Goal: Task Accomplishment & Management: Use online tool/utility

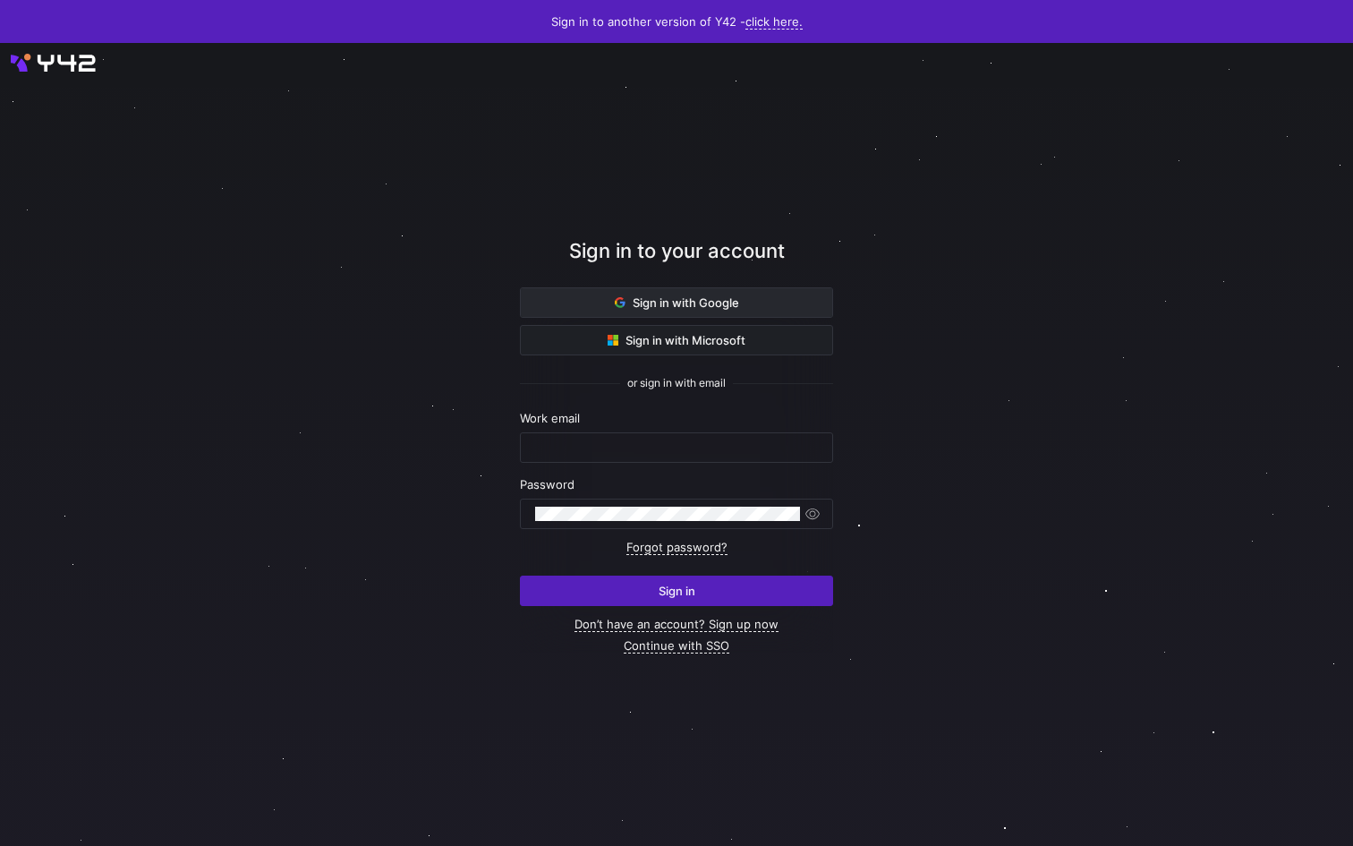
click at [631, 304] on span "Sign in with Google" at bounding box center [677, 302] width 124 height 14
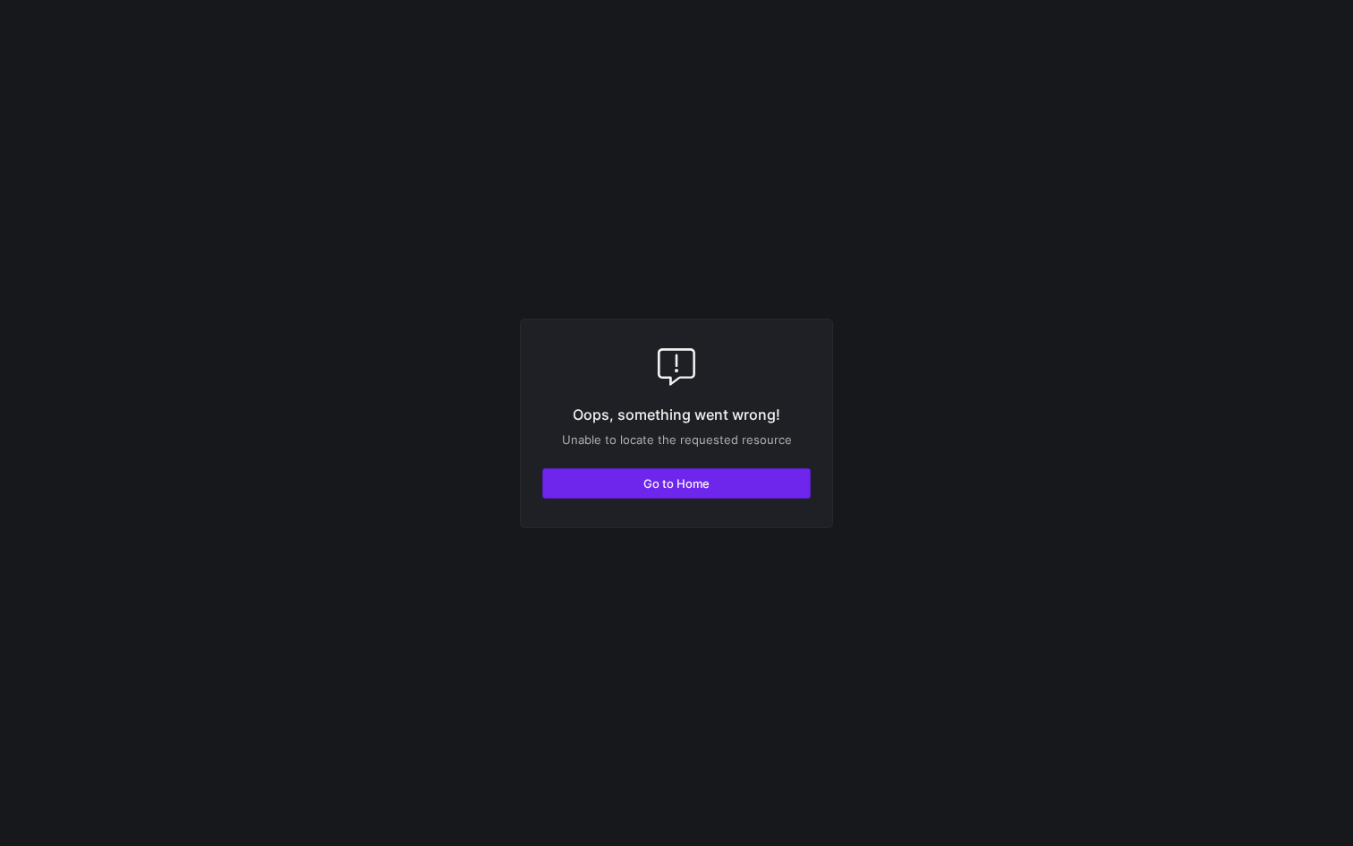
click at [656, 489] on span "button" at bounding box center [676, 483] width 267 height 29
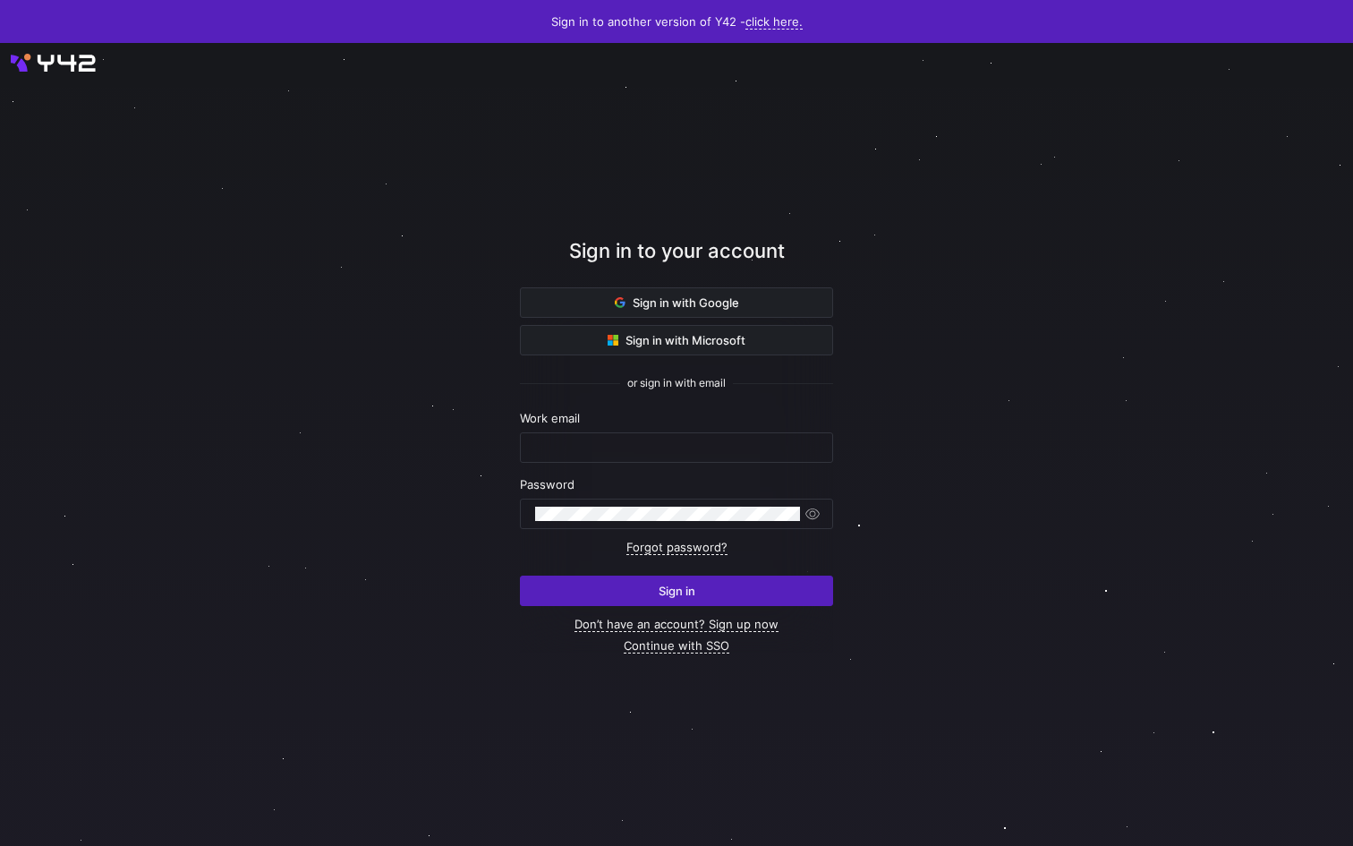
click at [750, 271] on div "Sign in to your account" at bounding box center [676, 261] width 313 height 51
click at [744, 296] on span at bounding box center [676, 302] width 311 height 29
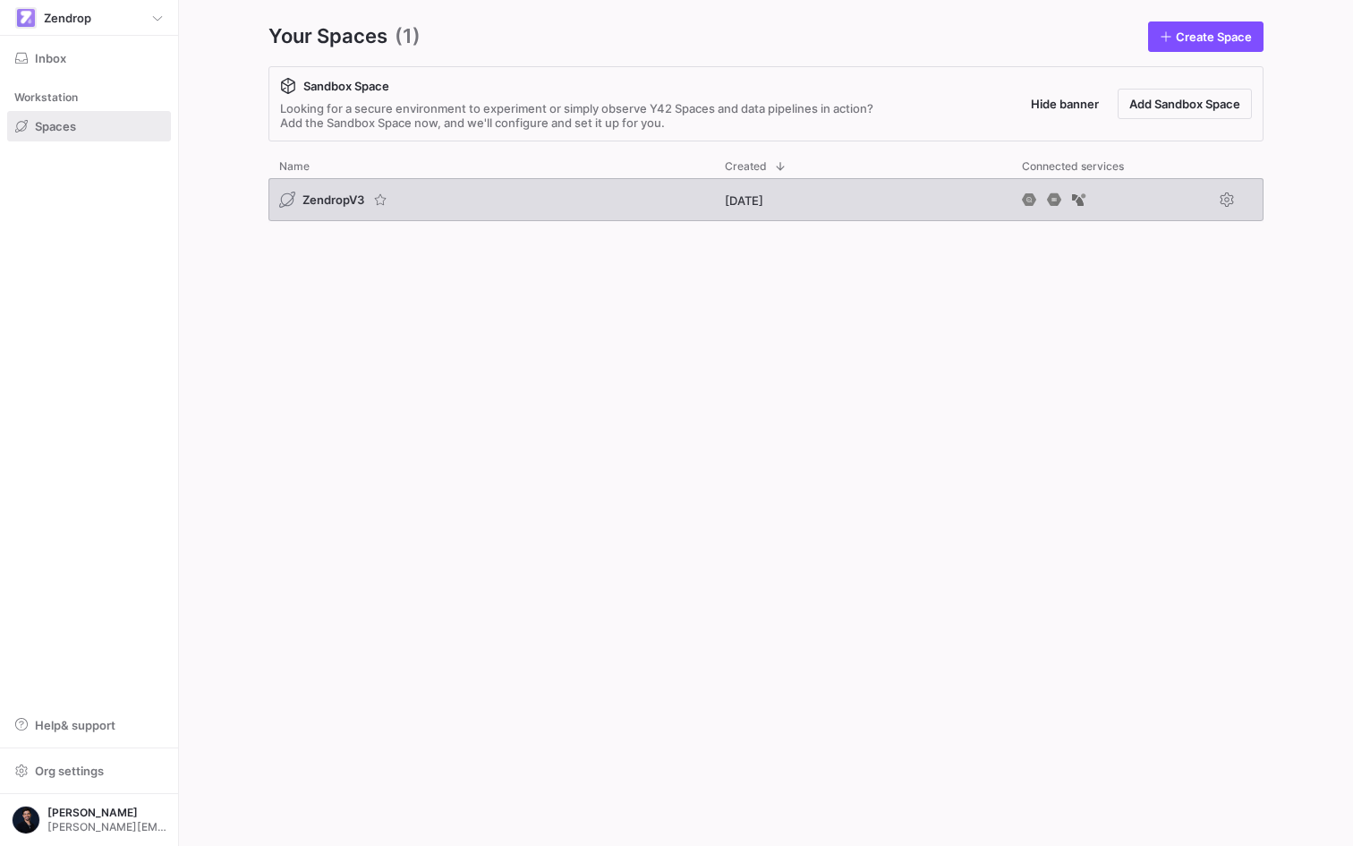
click at [488, 185] on div "ZendropV3" at bounding box center [491, 199] width 446 height 43
click at [492, 191] on div "ZendropV3" at bounding box center [491, 199] width 446 height 43
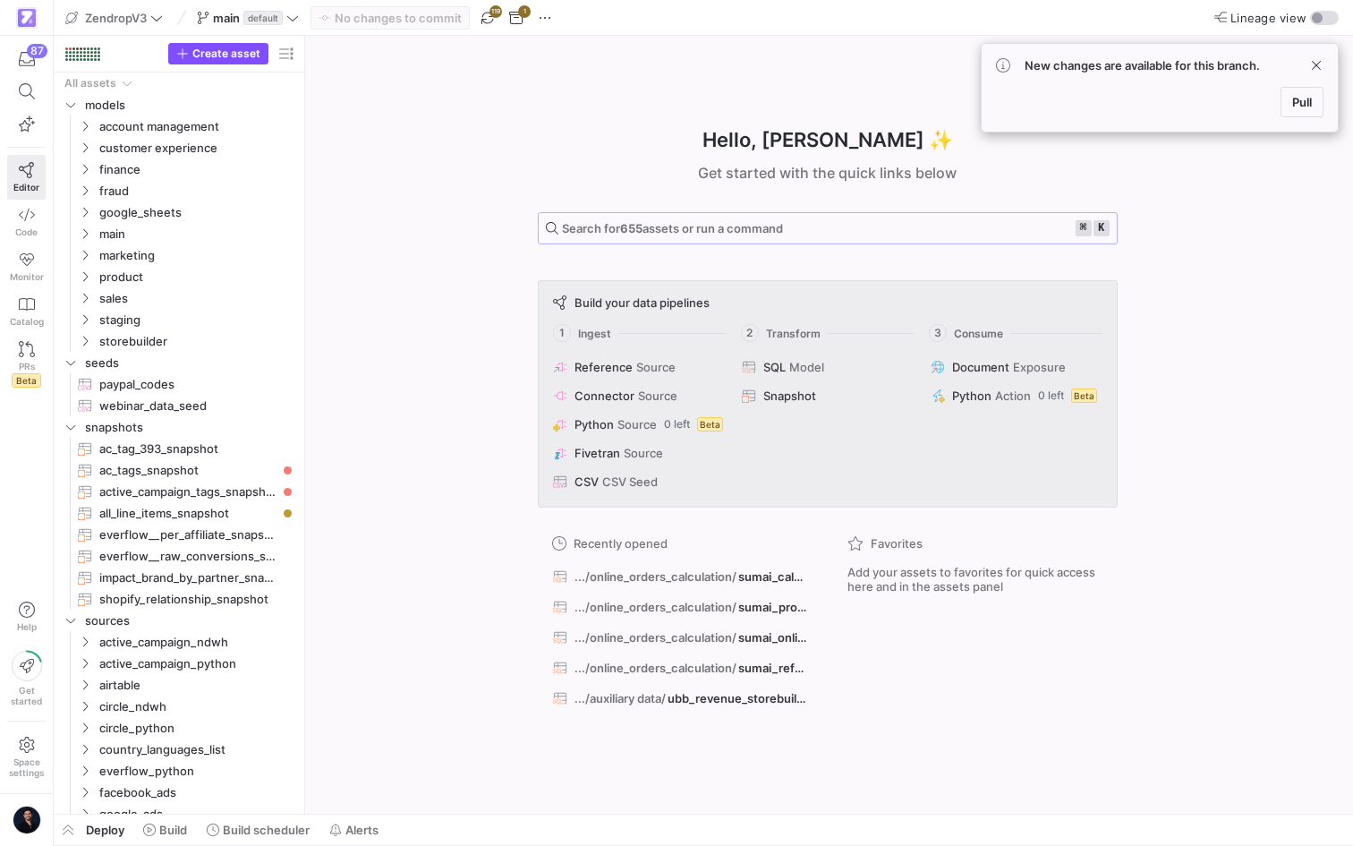
click at [612, 222] on span "Search for 655 assets or run a command" at bounding box center [672, 228] width 221 height 14
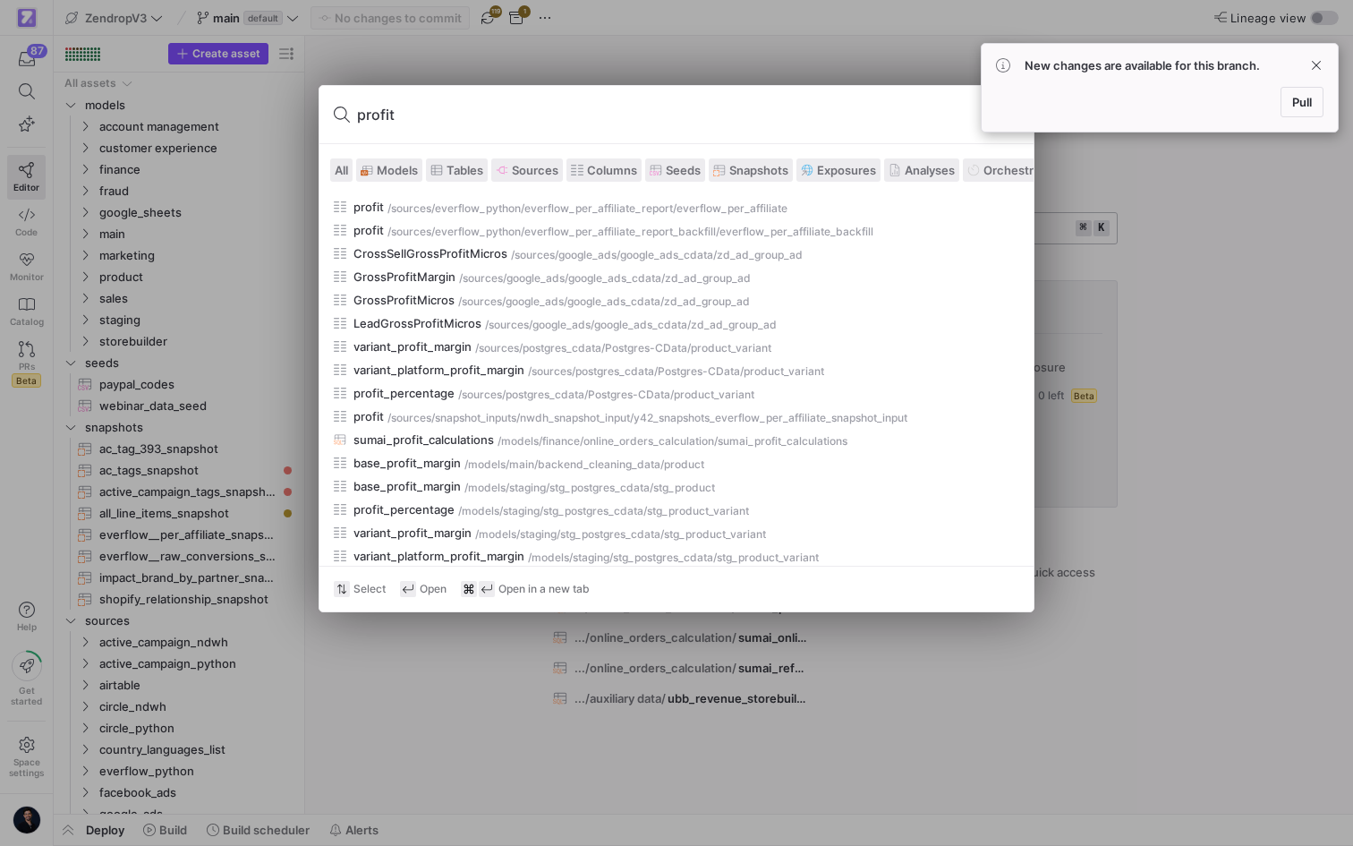
type input "profit"
click at [490, 655] on div at bounding box center [676, 423] width 1353 height 846
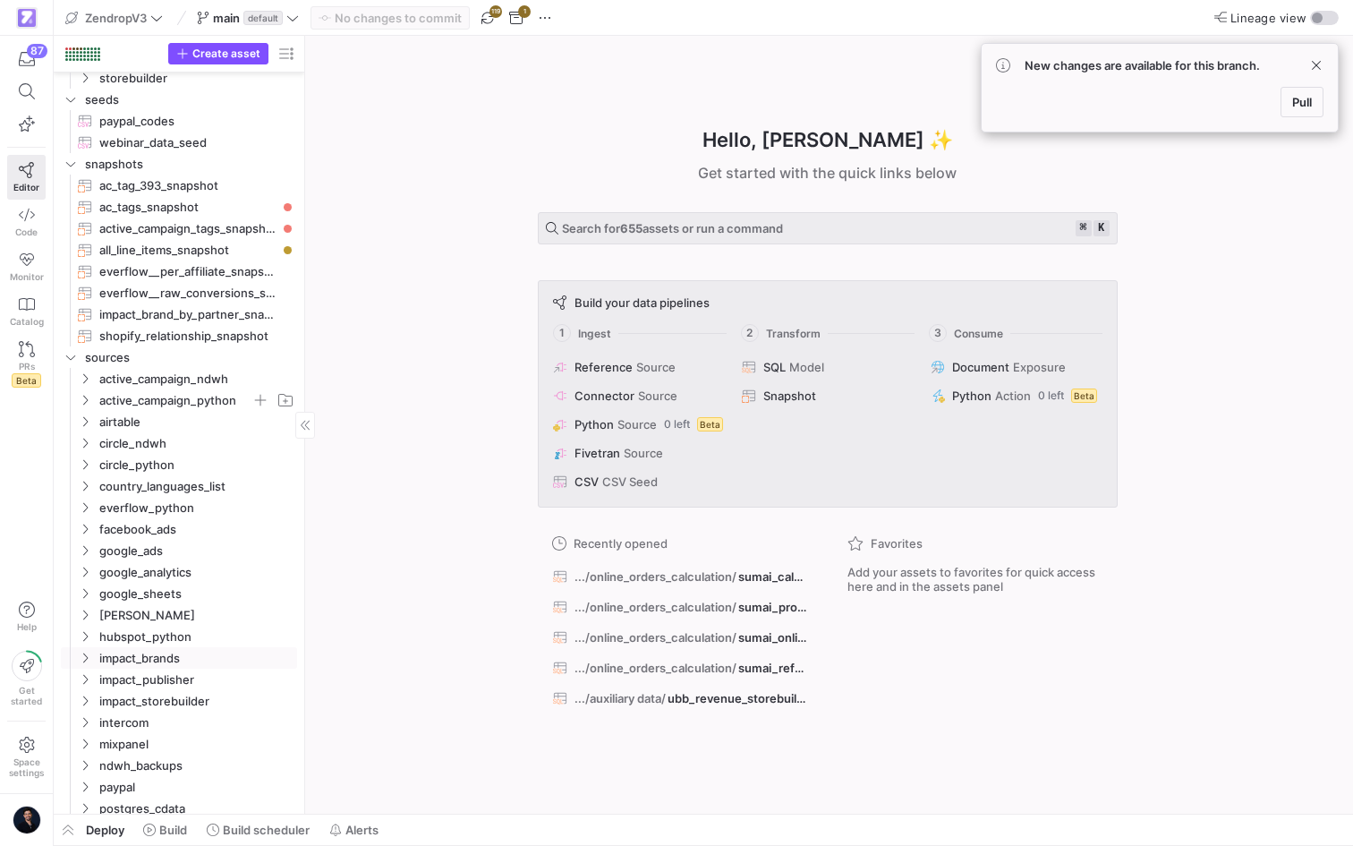
scroll to position [336, 0]
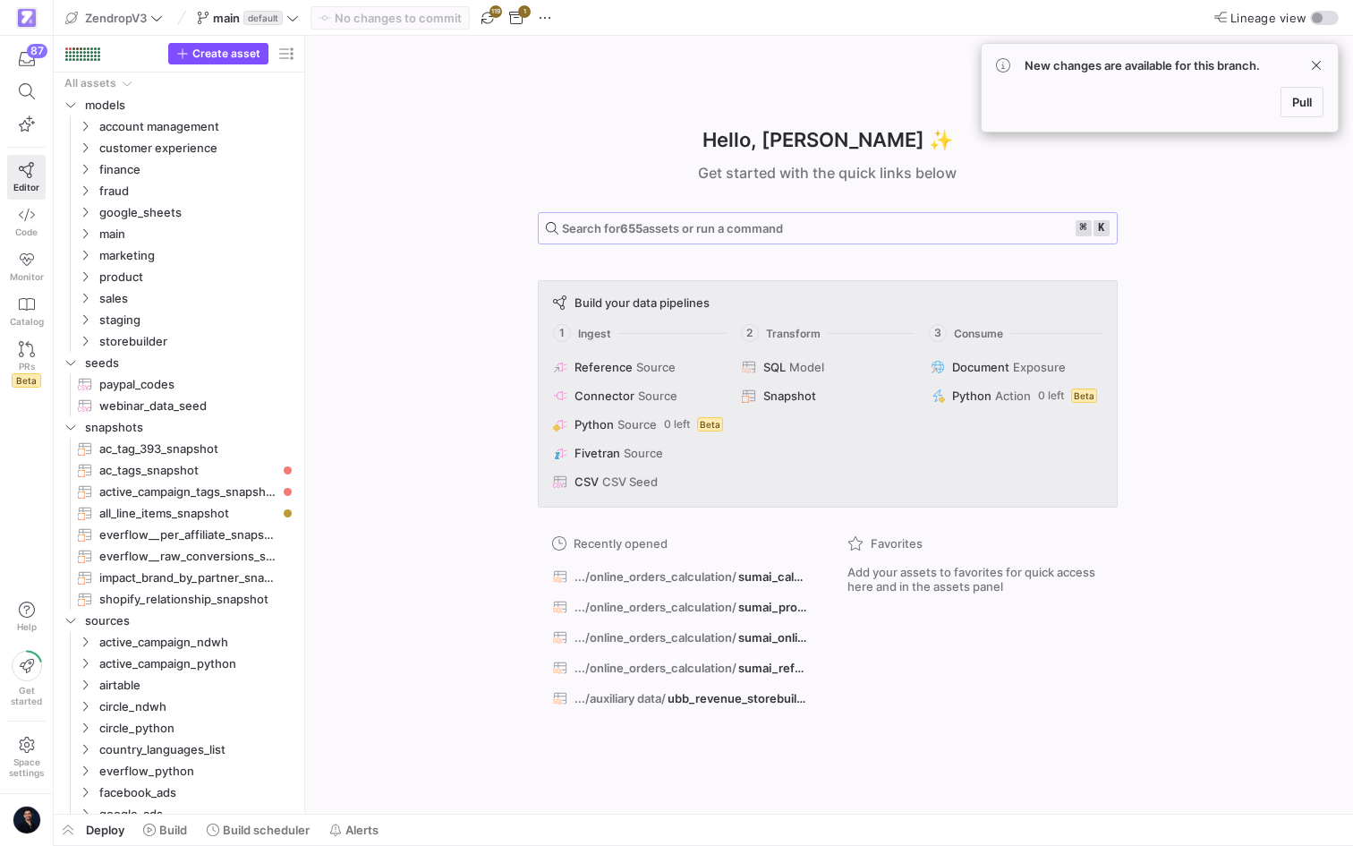
click at [654, 221] on span "Search for 655 assets or run a command" at bounding box center [672, 228] width 221 height 14
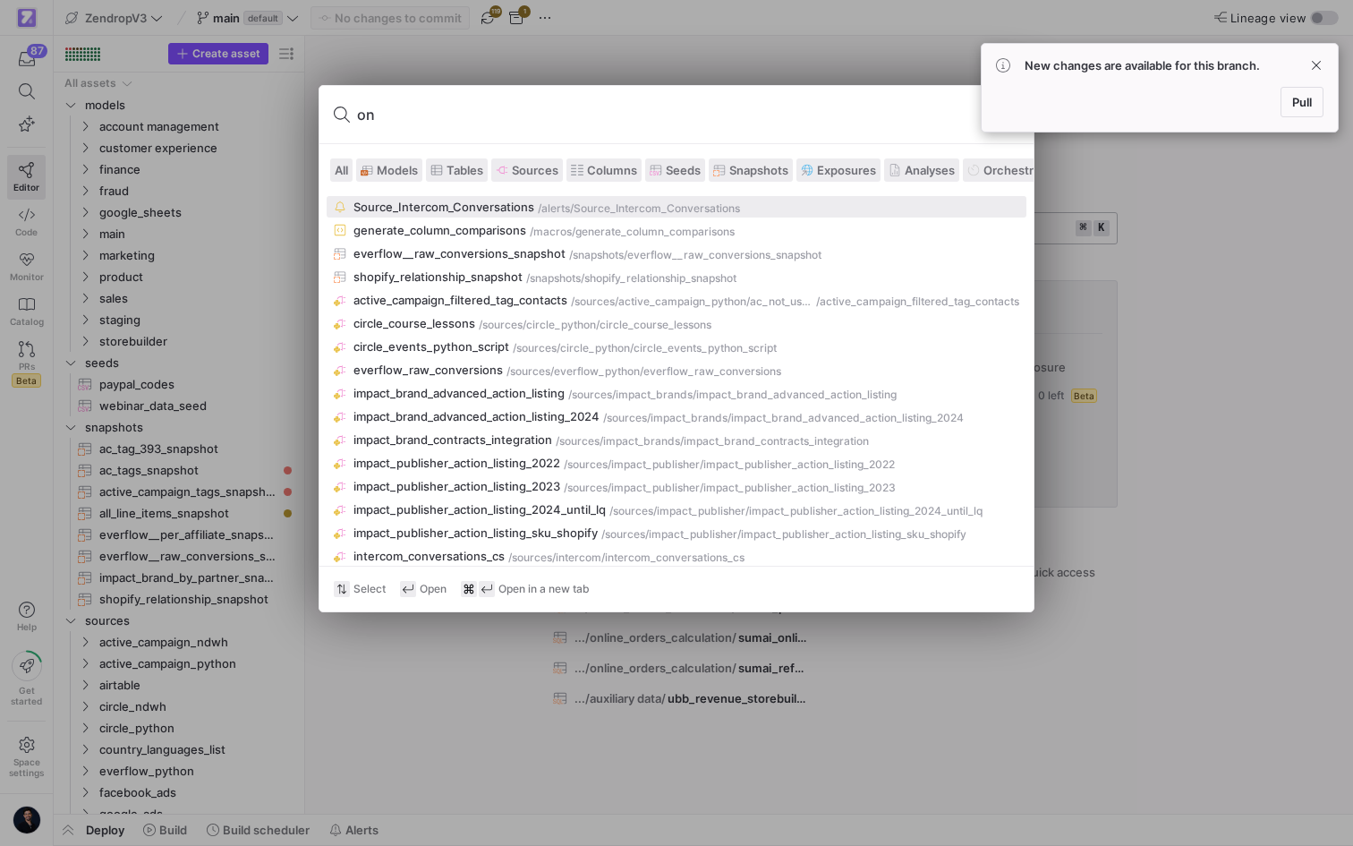
type input "o"
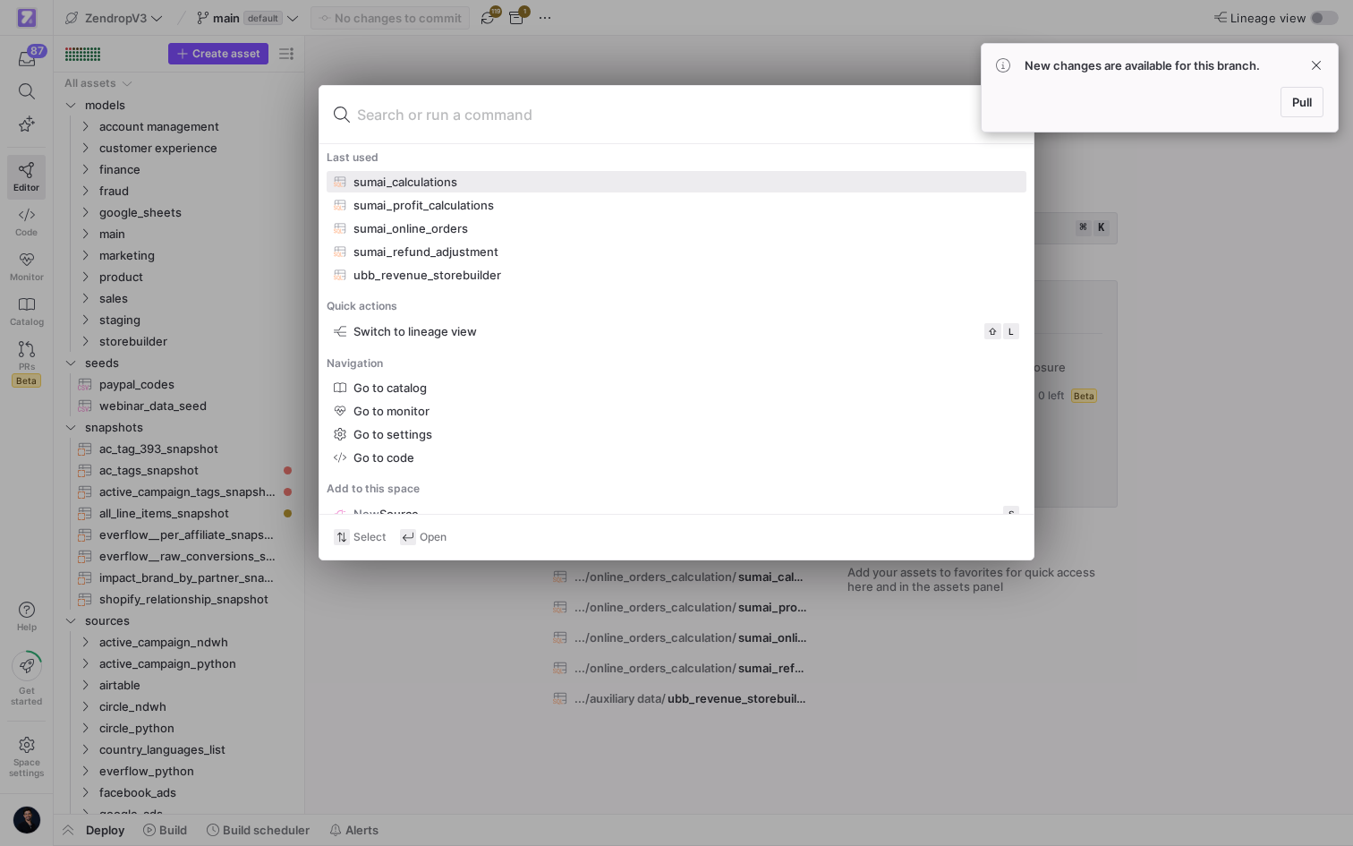
click at [509, 179] on div "sumai_calculations" at bounding box center [676, 181] width 685 height 14
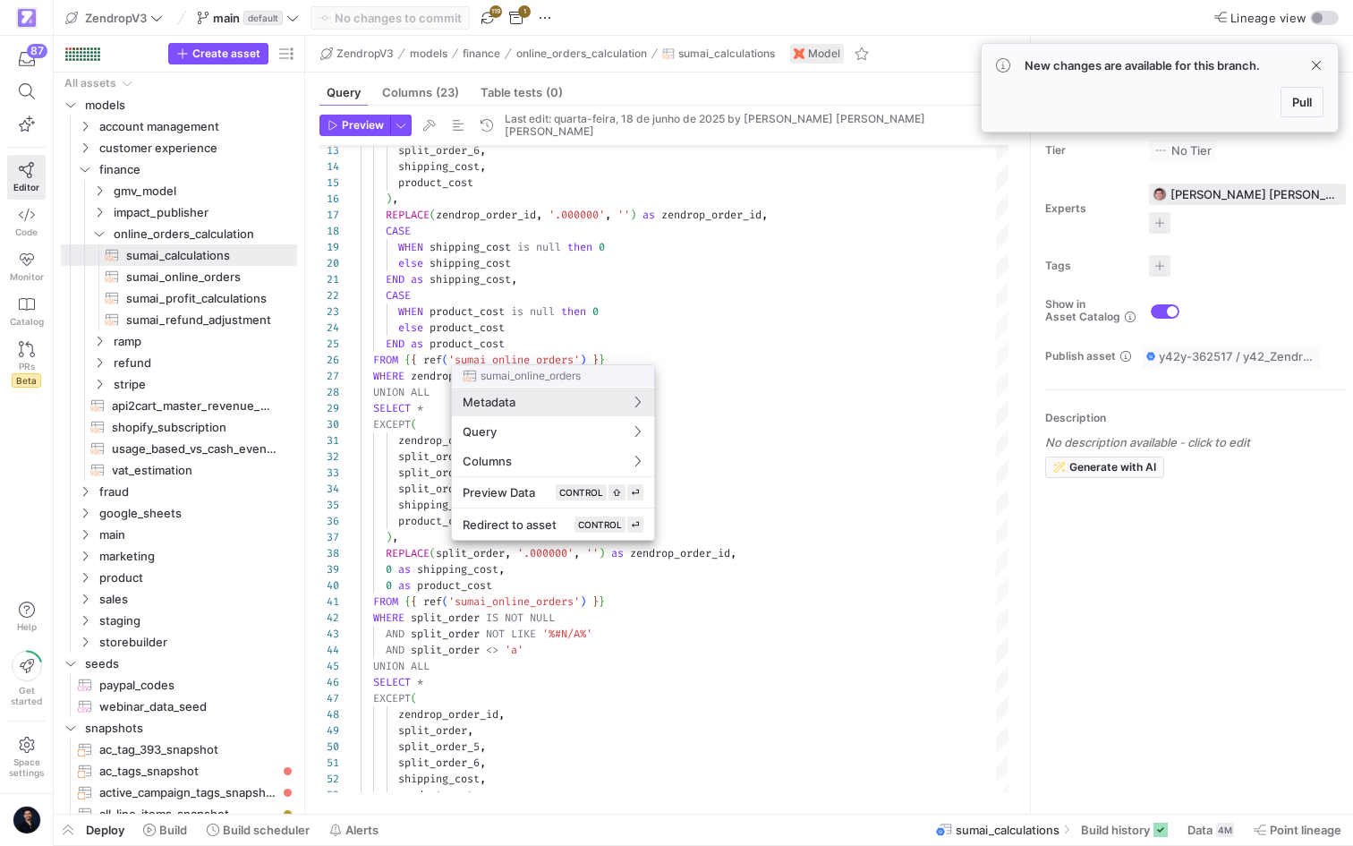
click at [396, 376] on div at bounding box center [676, 423] width 1353 height 846
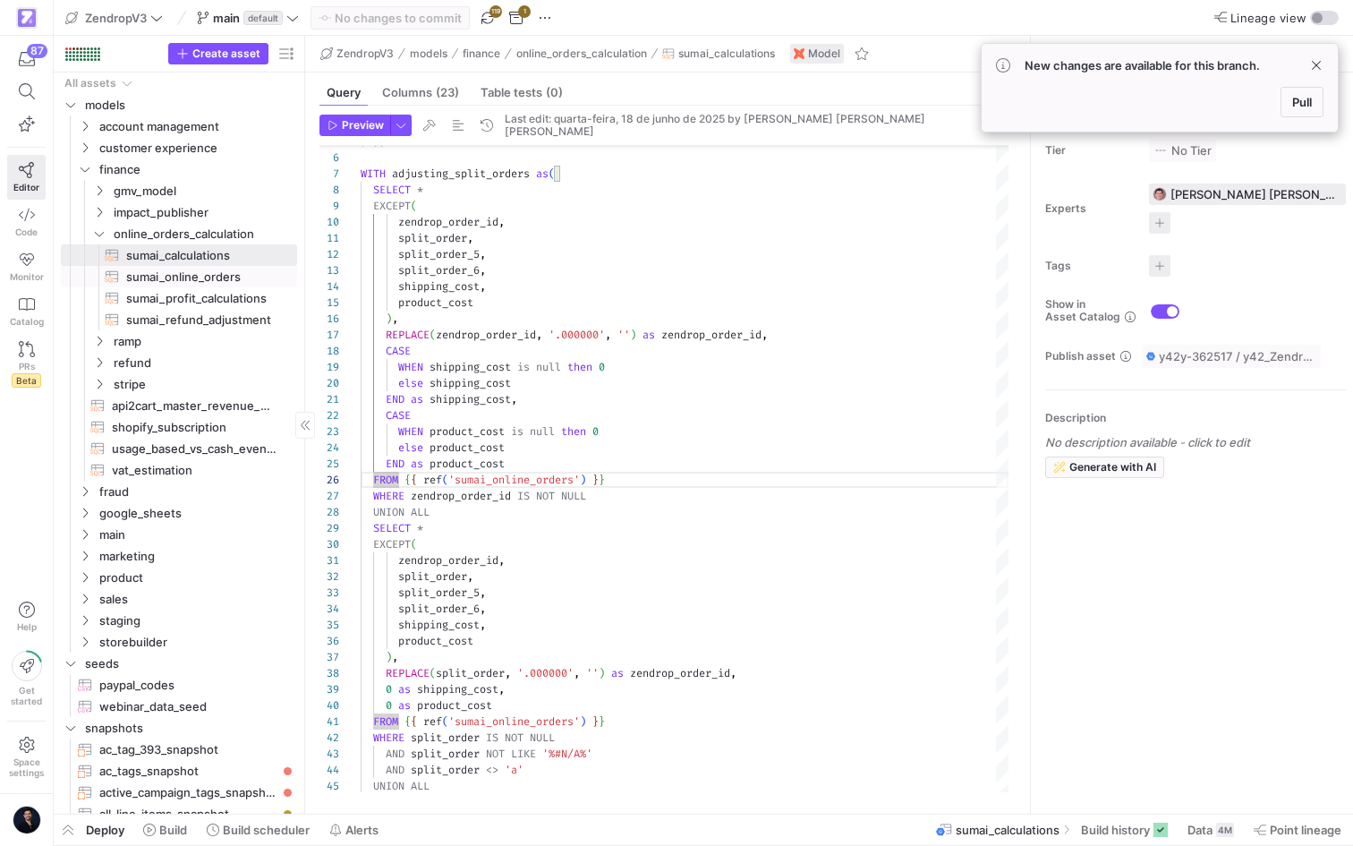
click at [191, 269] on span "sumai_online_orders​​​​​​​​​​" at bounding box center [201, 277] width 150 height 21
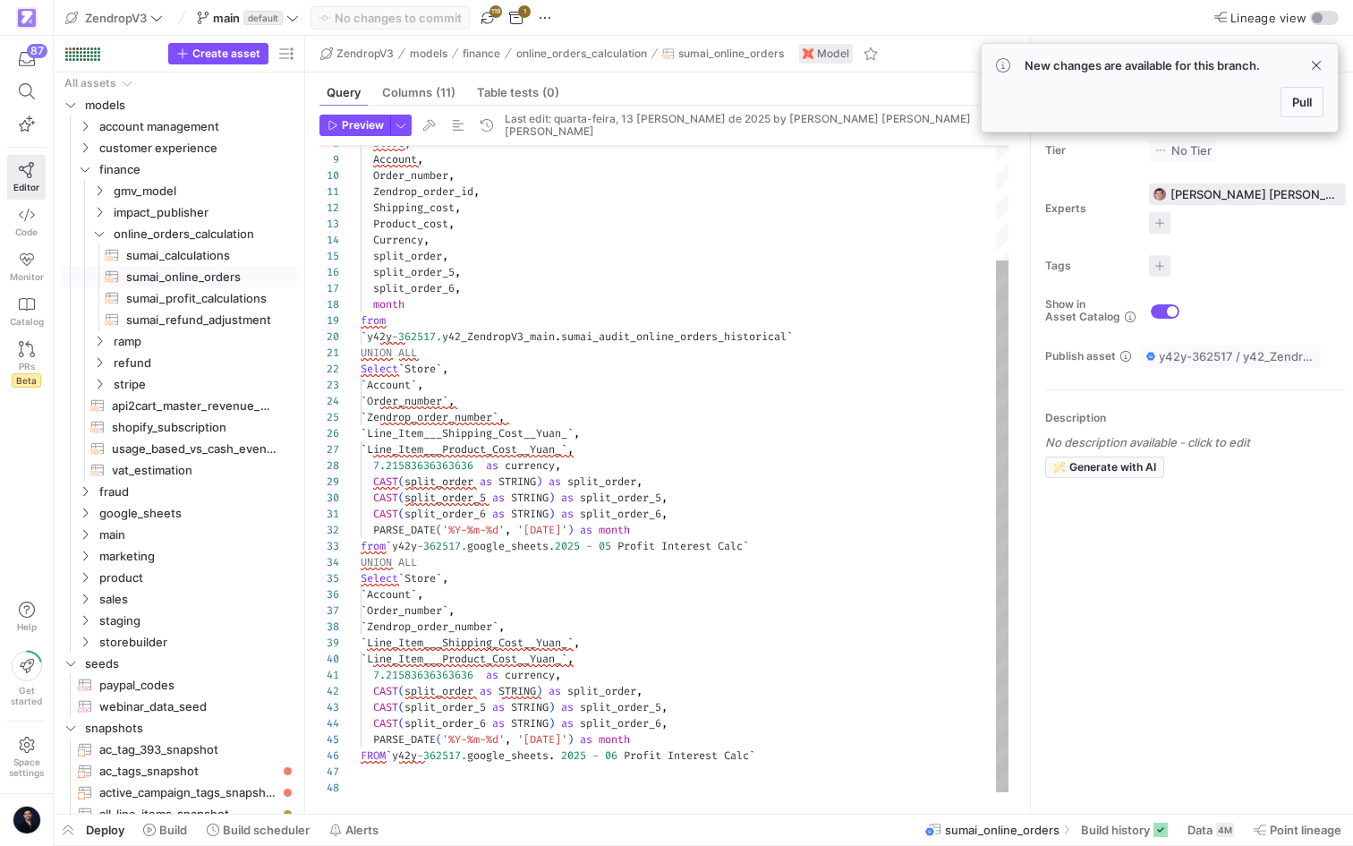
click at [520, 747] on div "Store , Account , Order_number , Zendrop_order_id , Shipping_cost , Product_cos…" at bounding box center [685, 401] width 648 height 787
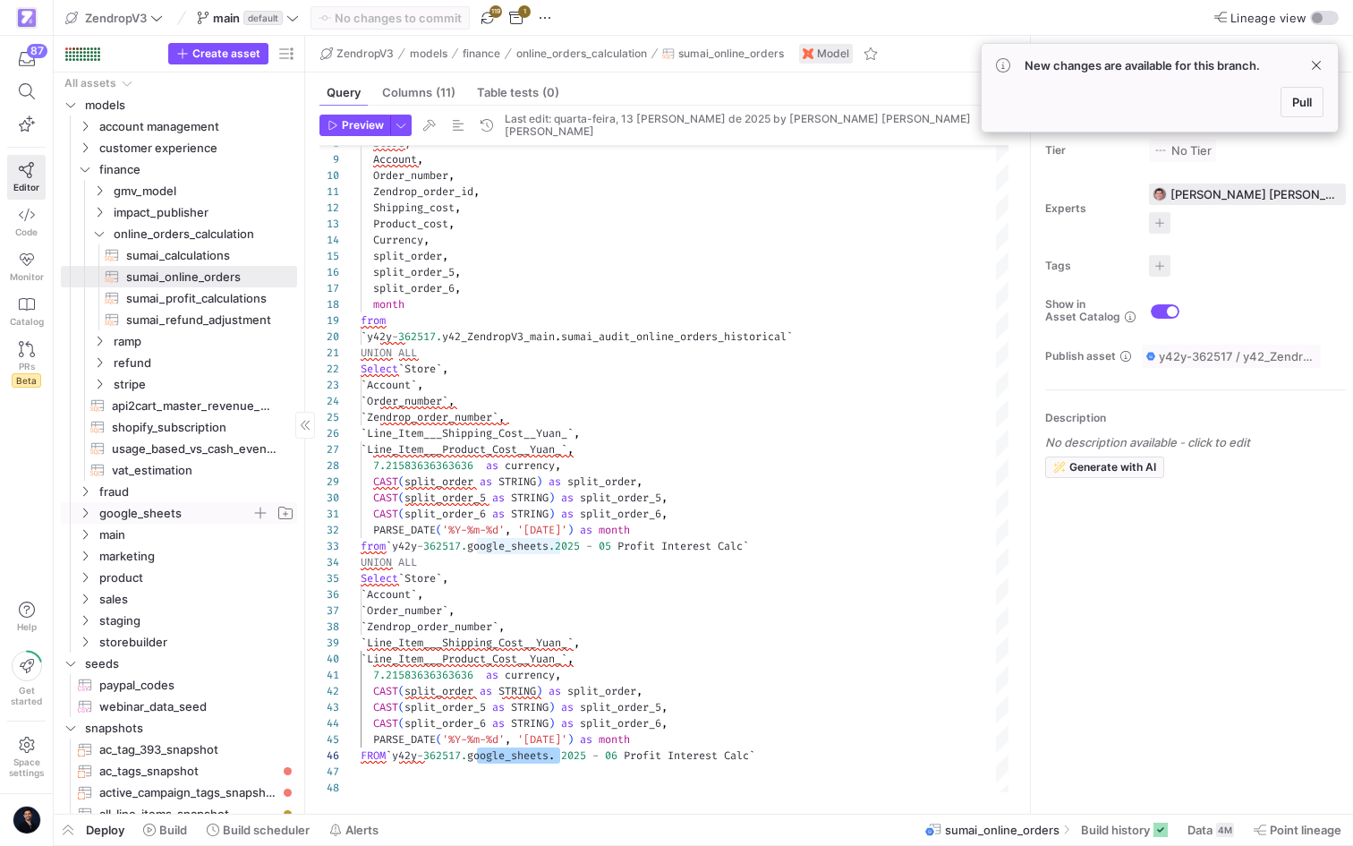
click at [126, 509] on span "google_sheets" at bounding box center [175, 513] width 152 height 21
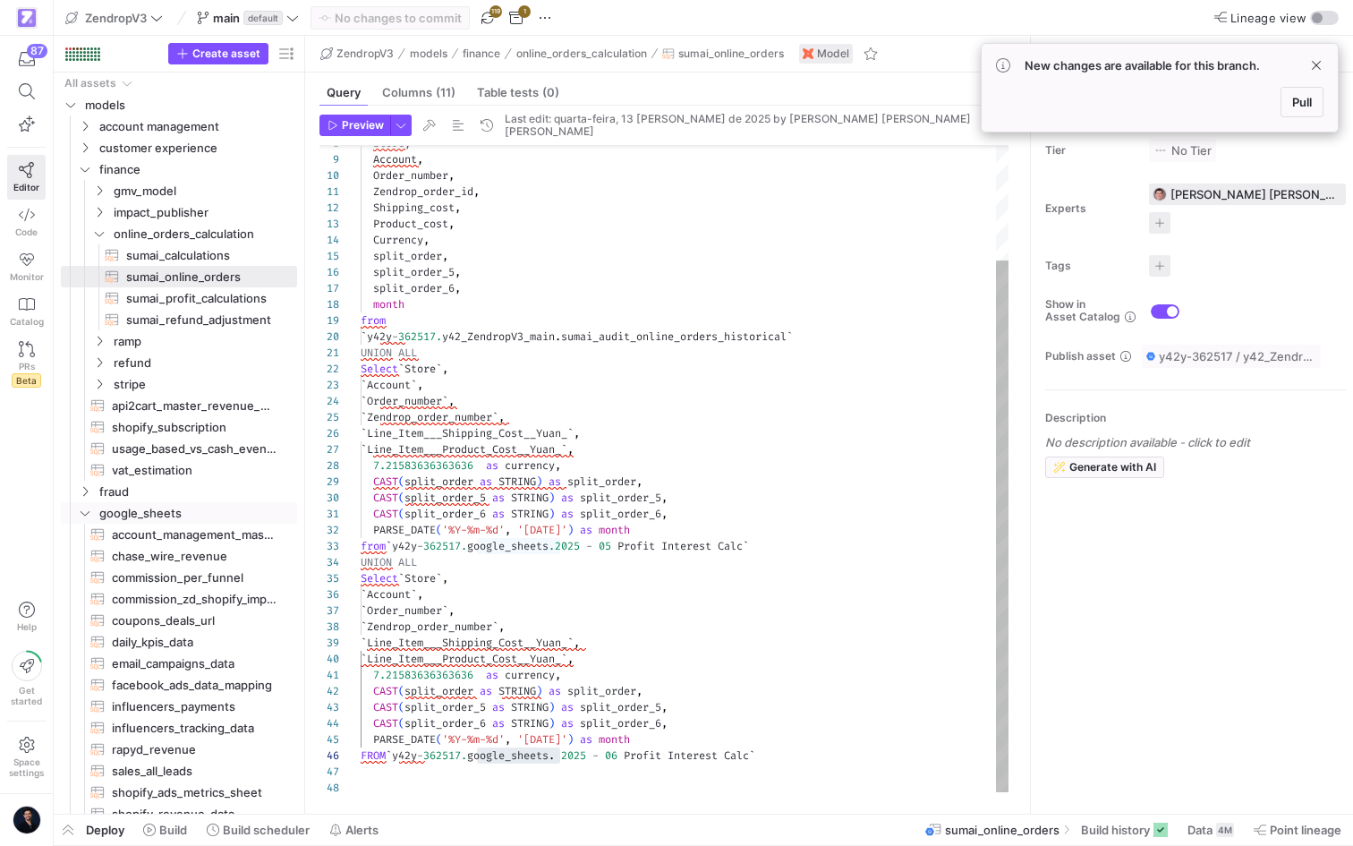
click at [673, 776] on div "Store , Account , Order_number , Zendrop_order_id , Shipping_cost , Product_cos…" at bounding box center [685, 401] width 648 height 787
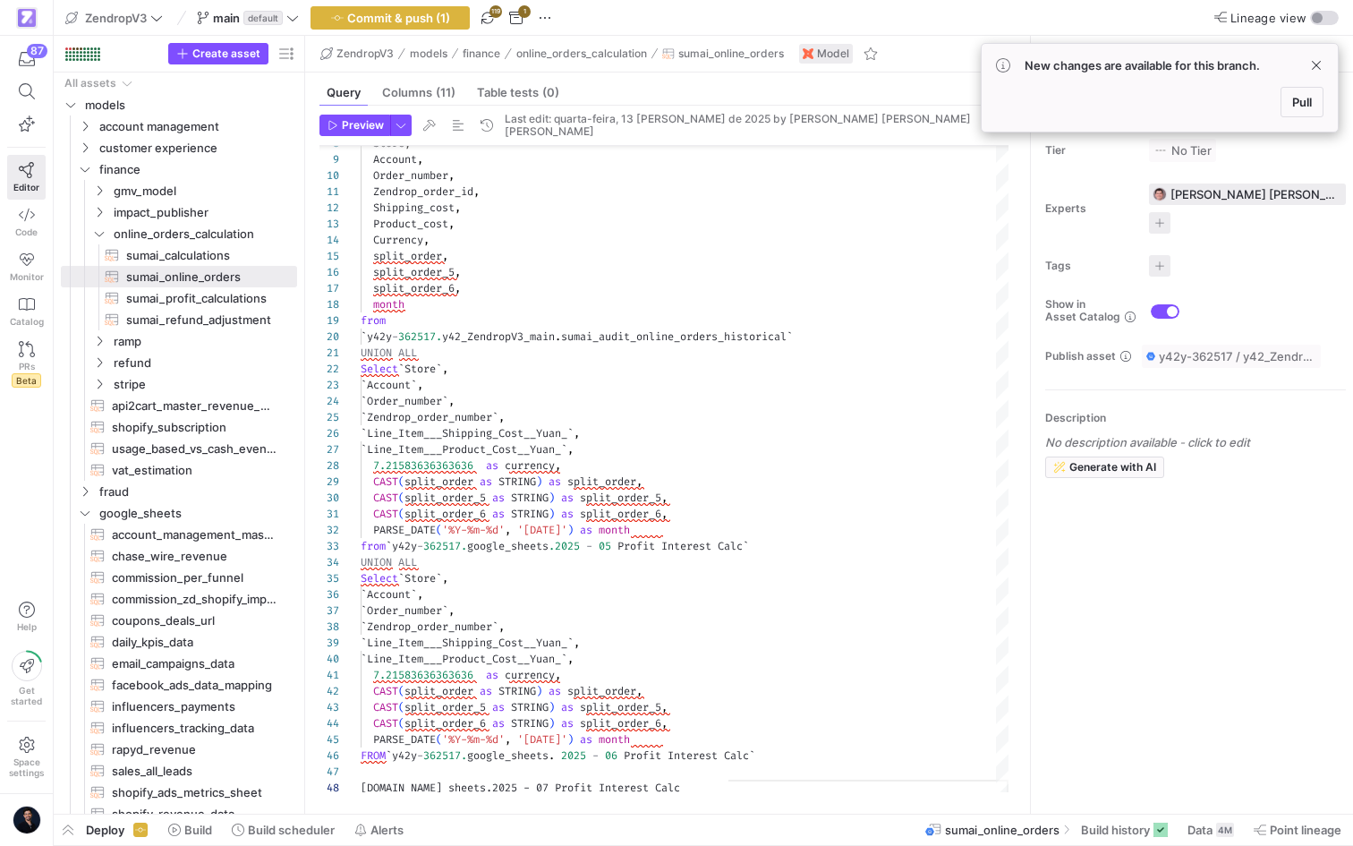
scroll to position [113, 361]
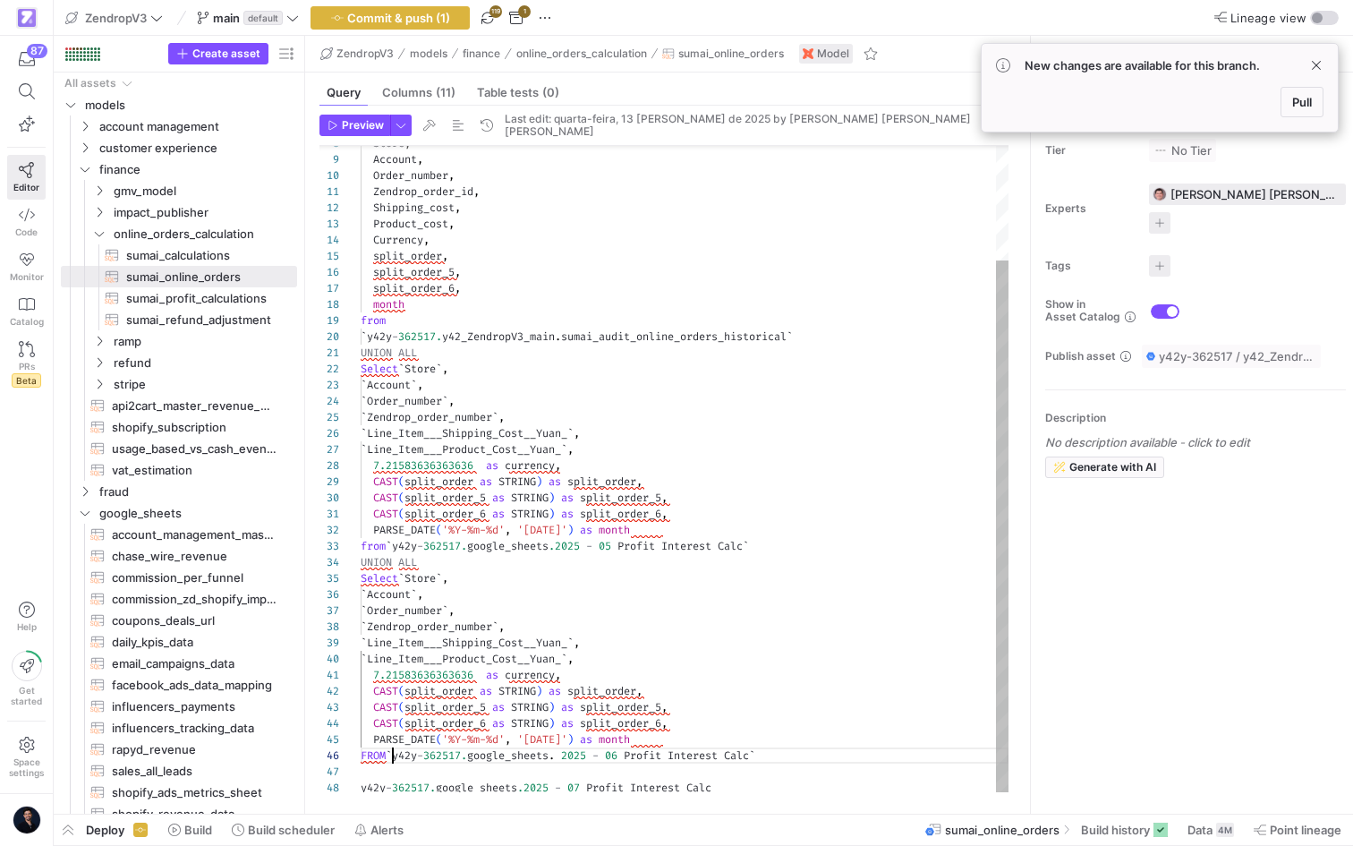
click at [395, 753] on div "Store , Account , Order_number , Zendrop_order_id , Shipping_cost , Product_cos…" at bounding box center [685, 401] width 648 height 787
click at [813, 744] on div "Store , Account , Order_number , Zendrop_order_id , Shipping_cost , Product_cos…" at bounding box center [685, 401] width 648 height 787
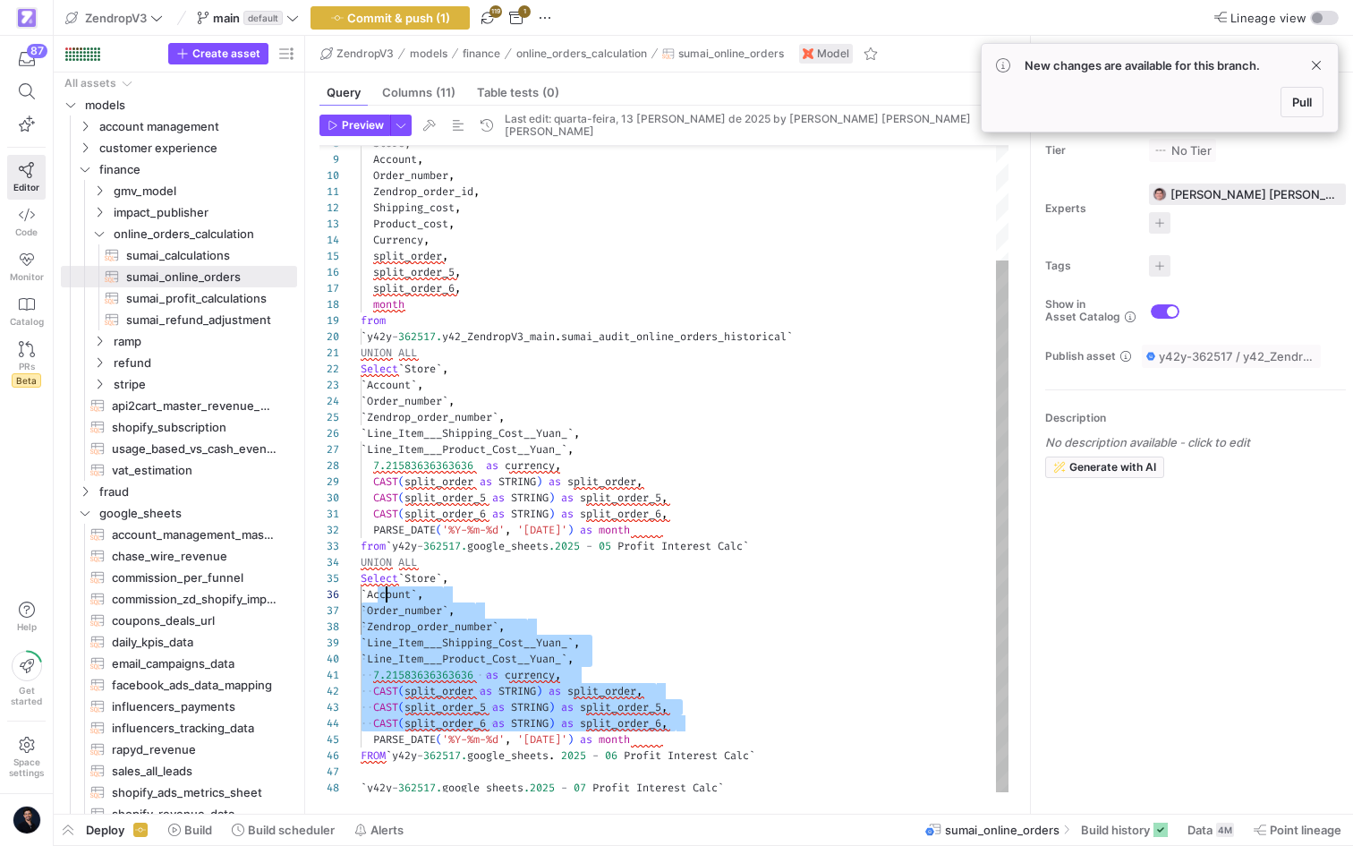
scroll to position [64, 0]
drag, startPoint x: 675, startPoint y: 726, endPoint x: 353, endPoint y: 573, distance: 356.6
click at [361, 573] on div "Store , Account , Order_number , Zendrop_order_id , Shipping_cost , Product_cos…" at bounding box center [685, 401] width 648 height 787
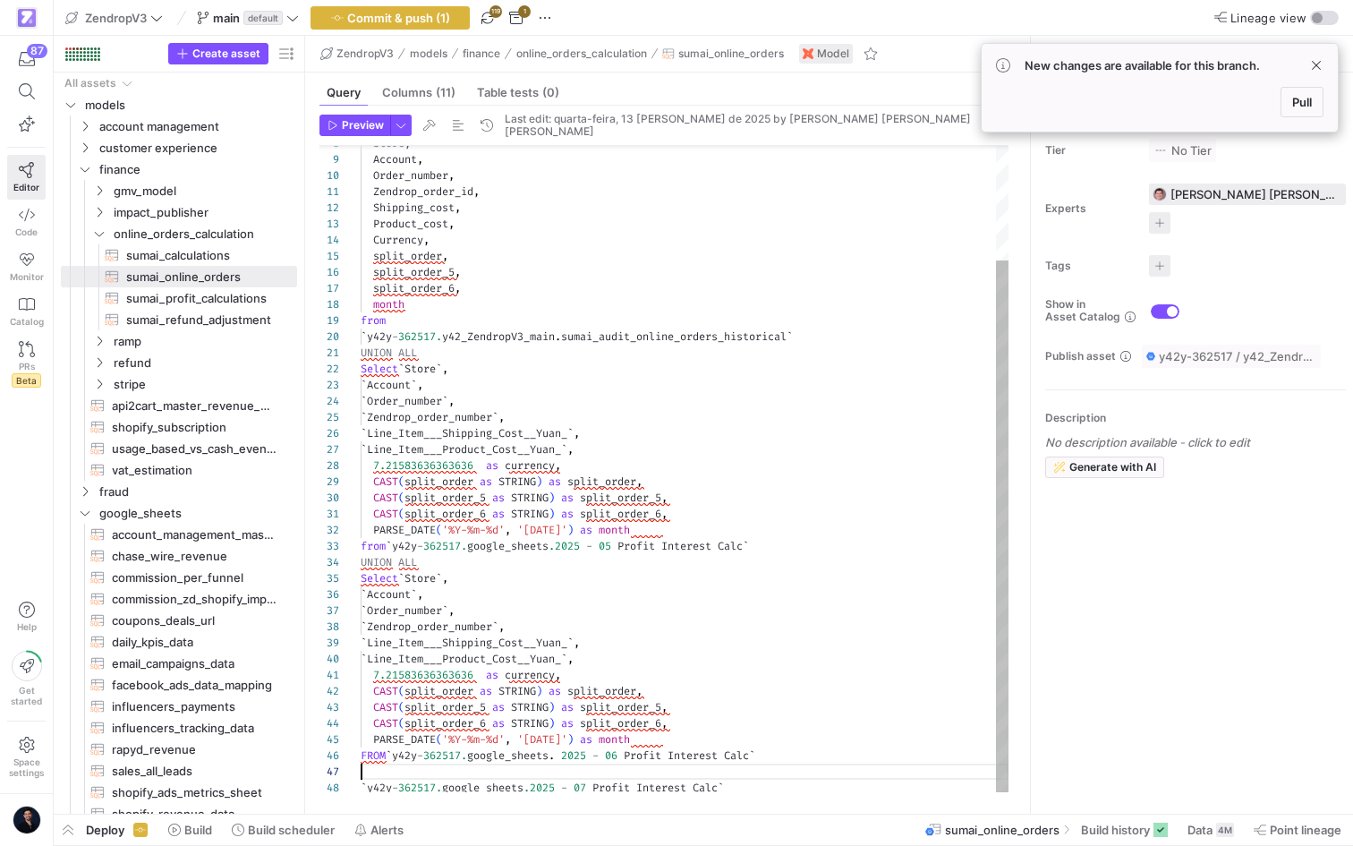
scroll to position [97, 0]
click at [399, 767] on div "Store , Account , Order_number , Zendrop_order_id , Shipping_cost , Product_cos…" at bounding box center [685, 401] width 648 height 787
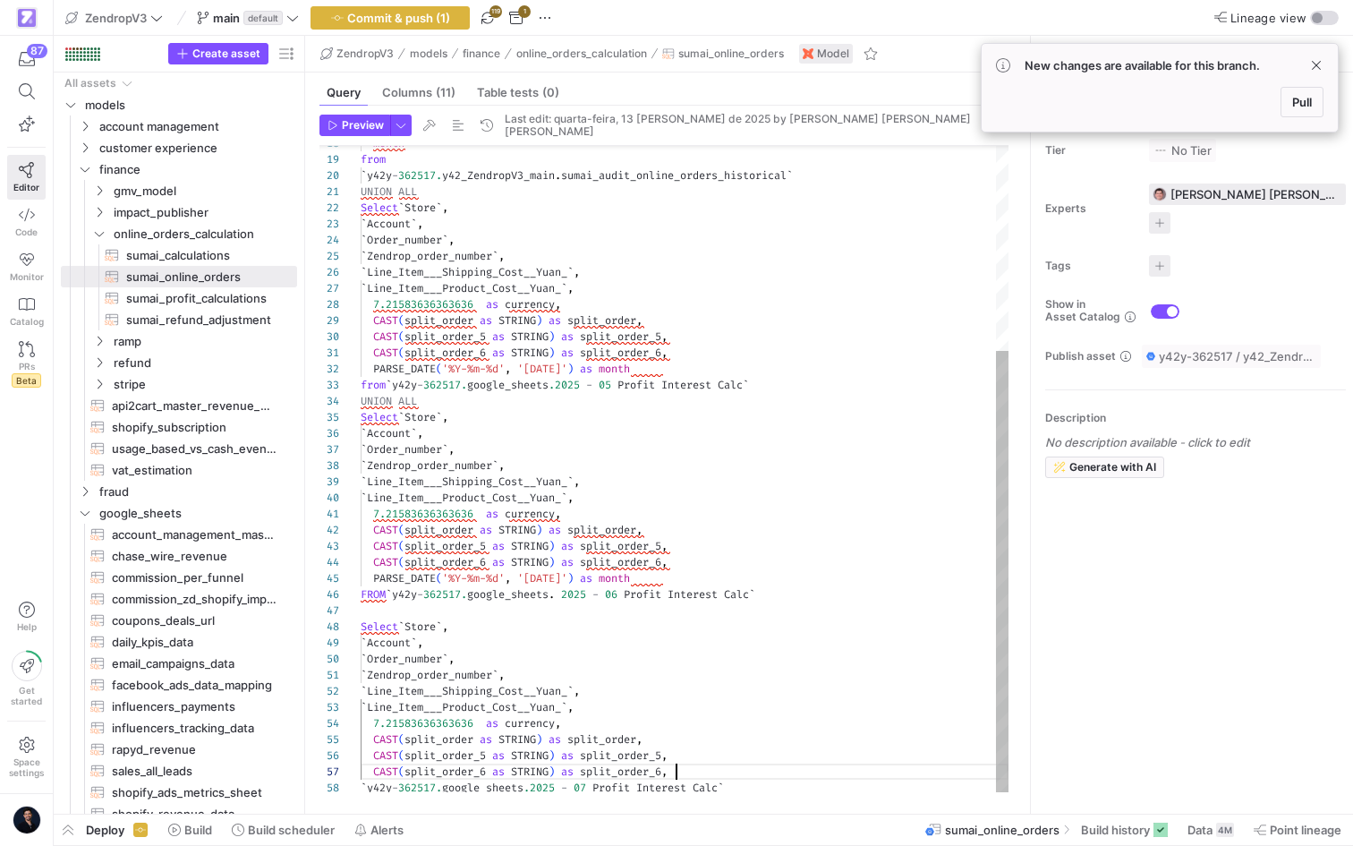
scroll to position [97, 316]
click at [361, 785] on span "`" at bounding box center [364, 787] width 6 height 14
click at [362, 785] on div "from ` y42y - 362517. y42_ZendropV3_main . sumai_audit_online_orders_historical…" at bounding box center [685, 321] width 648 height 949
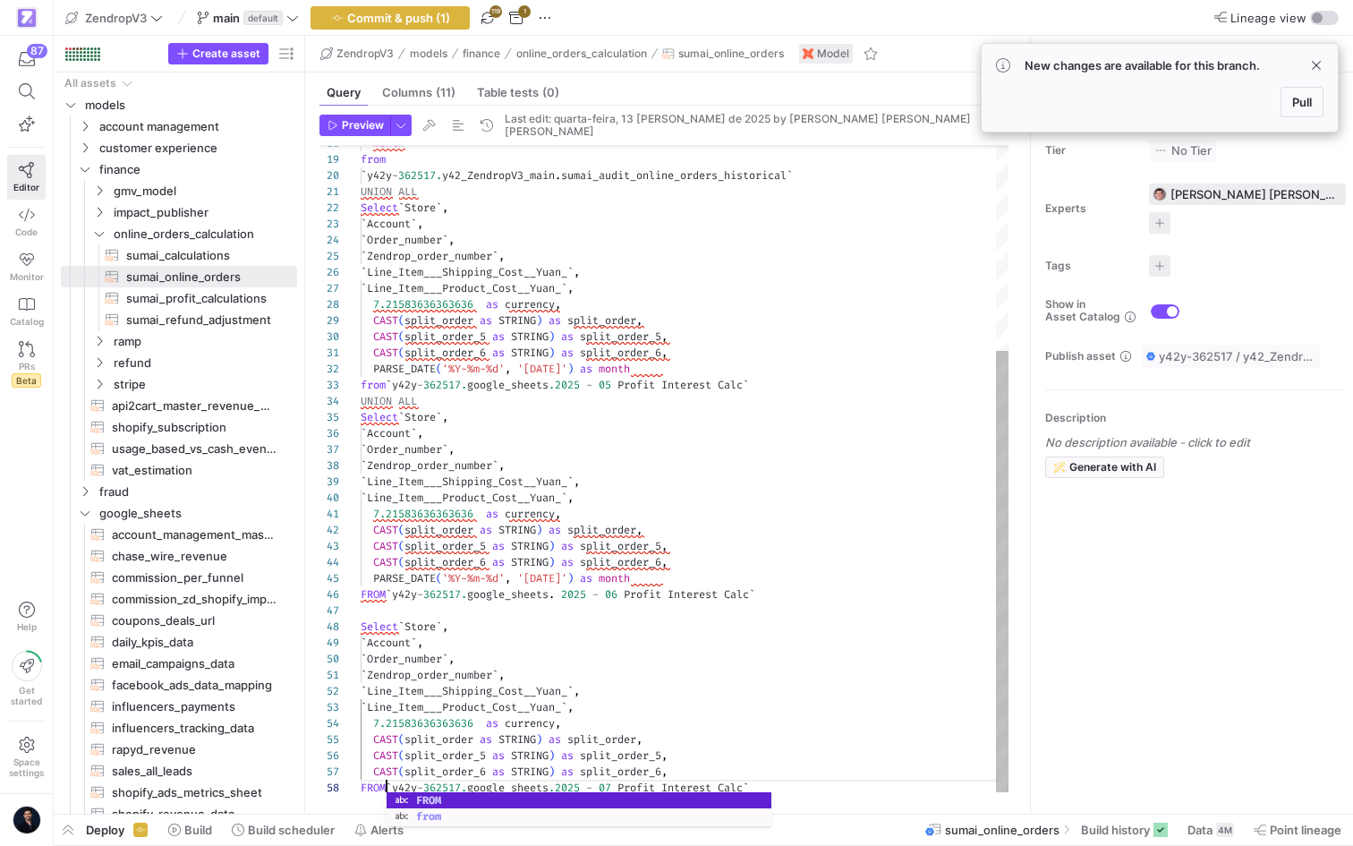
scroll to position [113, 32]
click at [384, 388] on div "from ` y42y - 362517. y42_ZendropV3_main . sumai_audit_online_orders_historical…" at bounding box center [685, 321] width 648 height 949
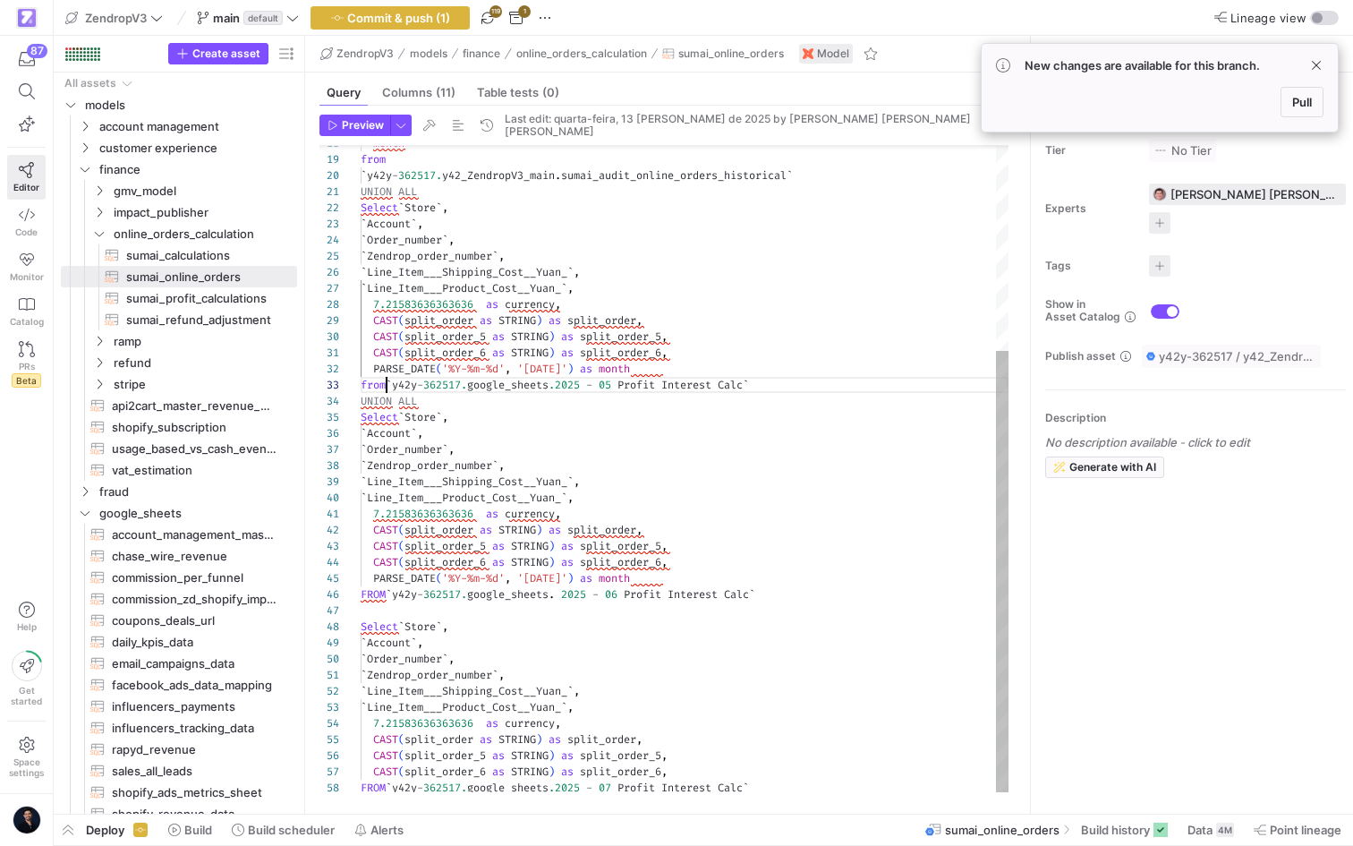
click at [384, 388] on div "from ` y42y - 362517. y42_ZendropV3_main . sumai_audit_online_orders_historical…" at bounding box center [685, 321] width 648 height 949
click at [387, 398] on div "from ` y42y - 362517. y42_ZendropV3_main . sumai_audit_online_orders_historical…" at bounding box center [685, 321] width 648 height 949
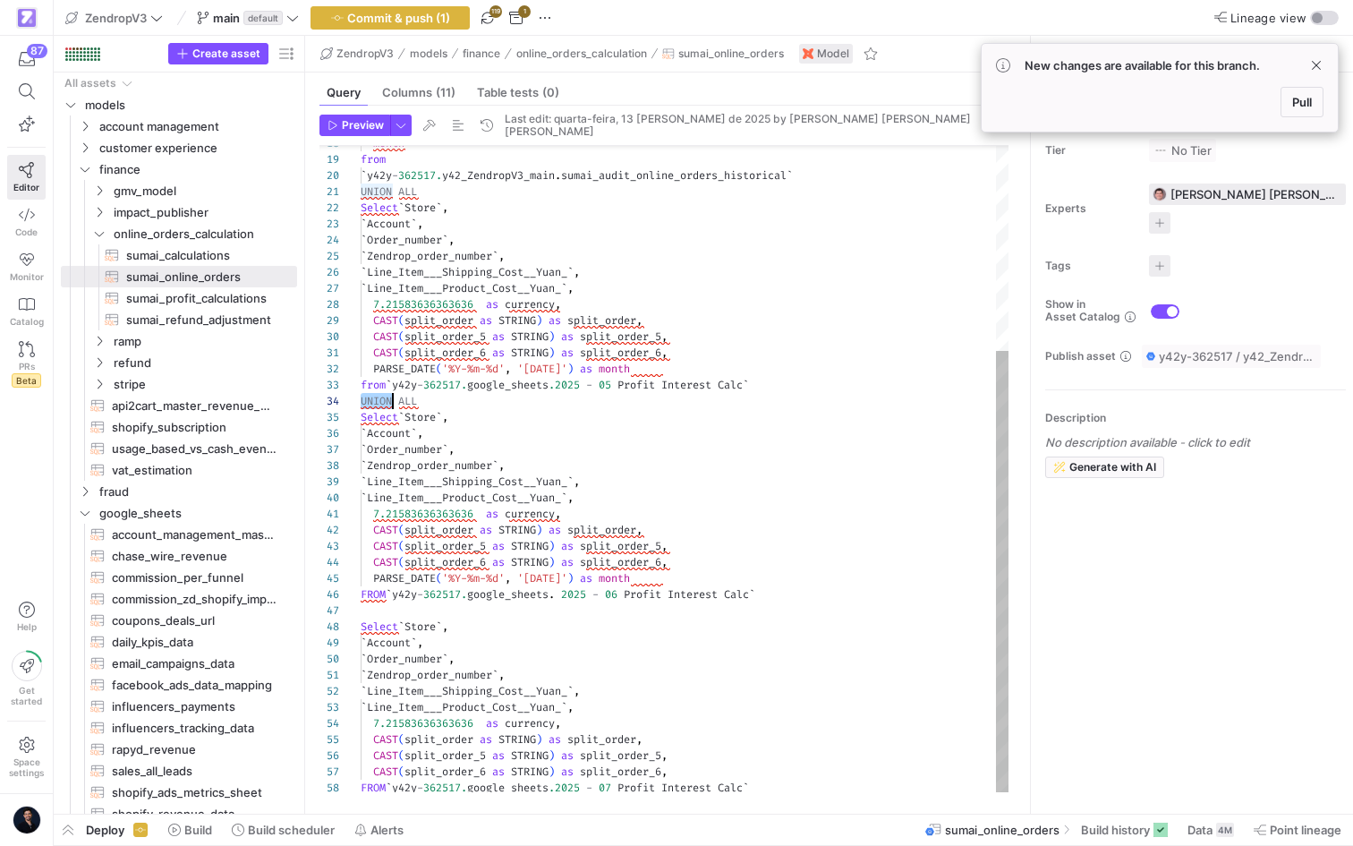
click at [387, 398] on div "from ` y42y - 362517. y42_ZendropV3_main . sumai_audit_online_orders_historical…" at bounding box center [685, 321] width 648 height 949
click at [377, 606] on div "from ` y42y - 362517. y42_ZendropV3_main . sumai_audit_online_orders_historical…" at bounding box center [685, 321] width 648 height 949
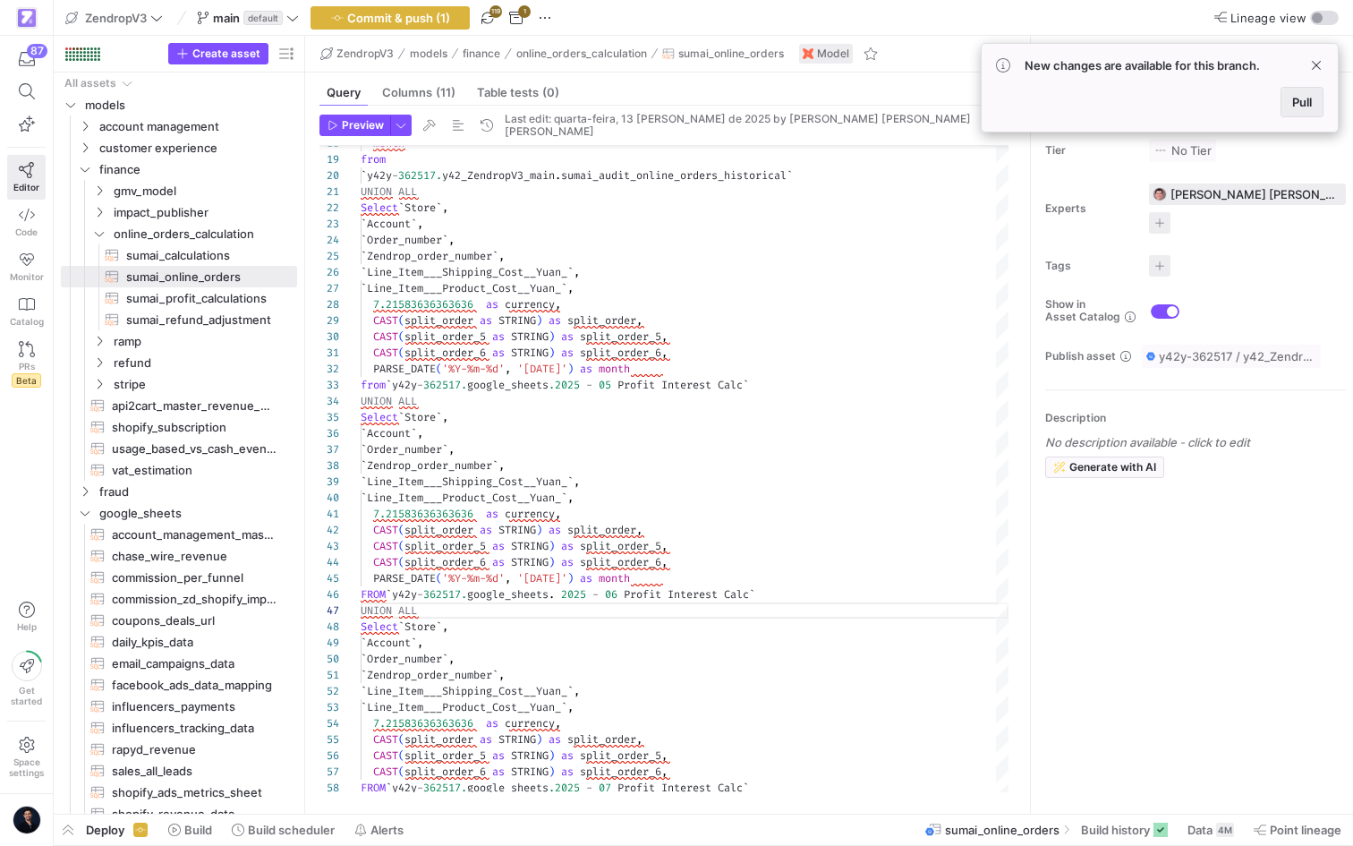
click at [1298, 107] on span "Pull" at bounding box center [1302, 102] width 20 height 14
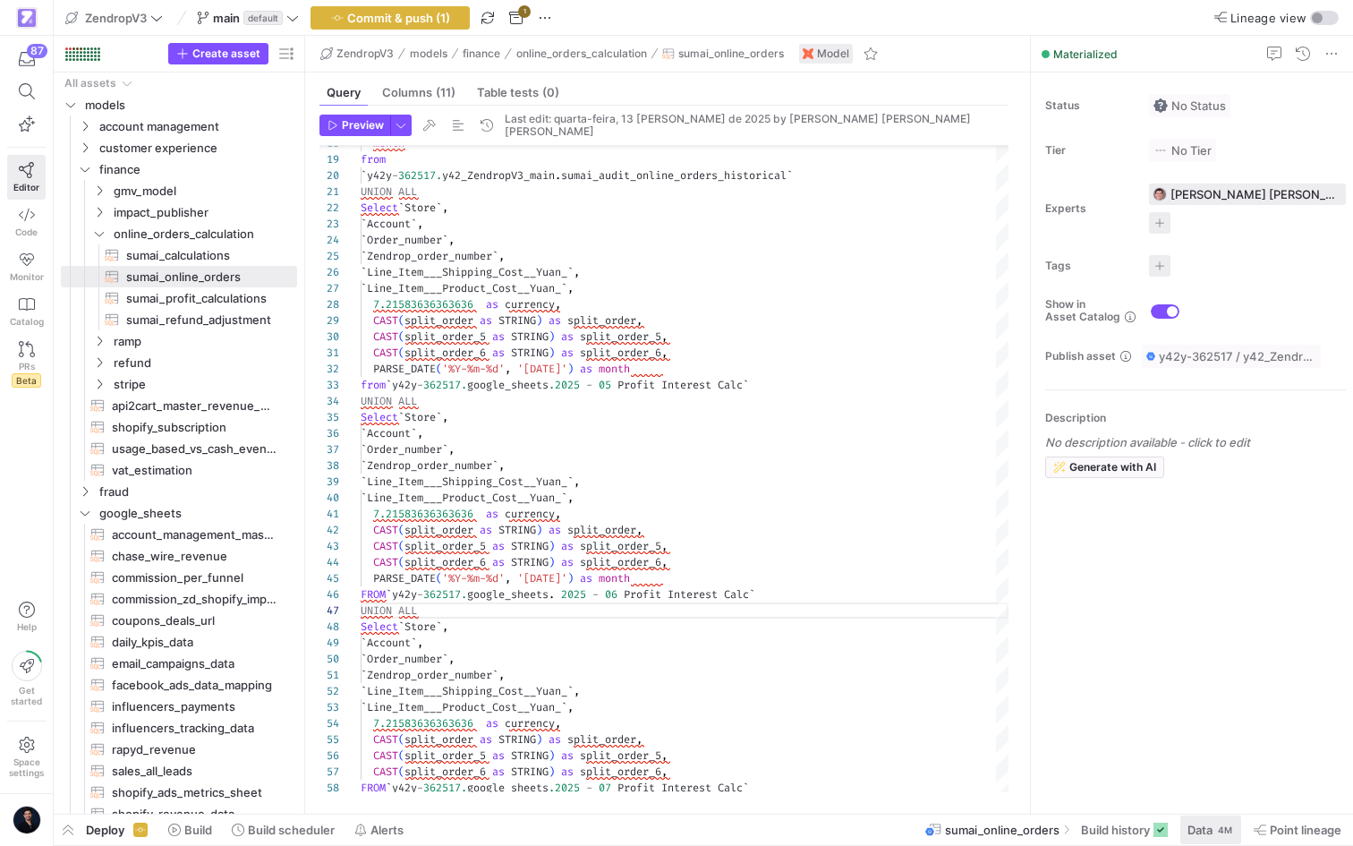
click at [1187, 829] on span "Data" at bounding box center [1199, 829] width 25 height 14
type textarea "{{ config( materialized = 'table', partition_by = { "field": "month", "data_typ…"
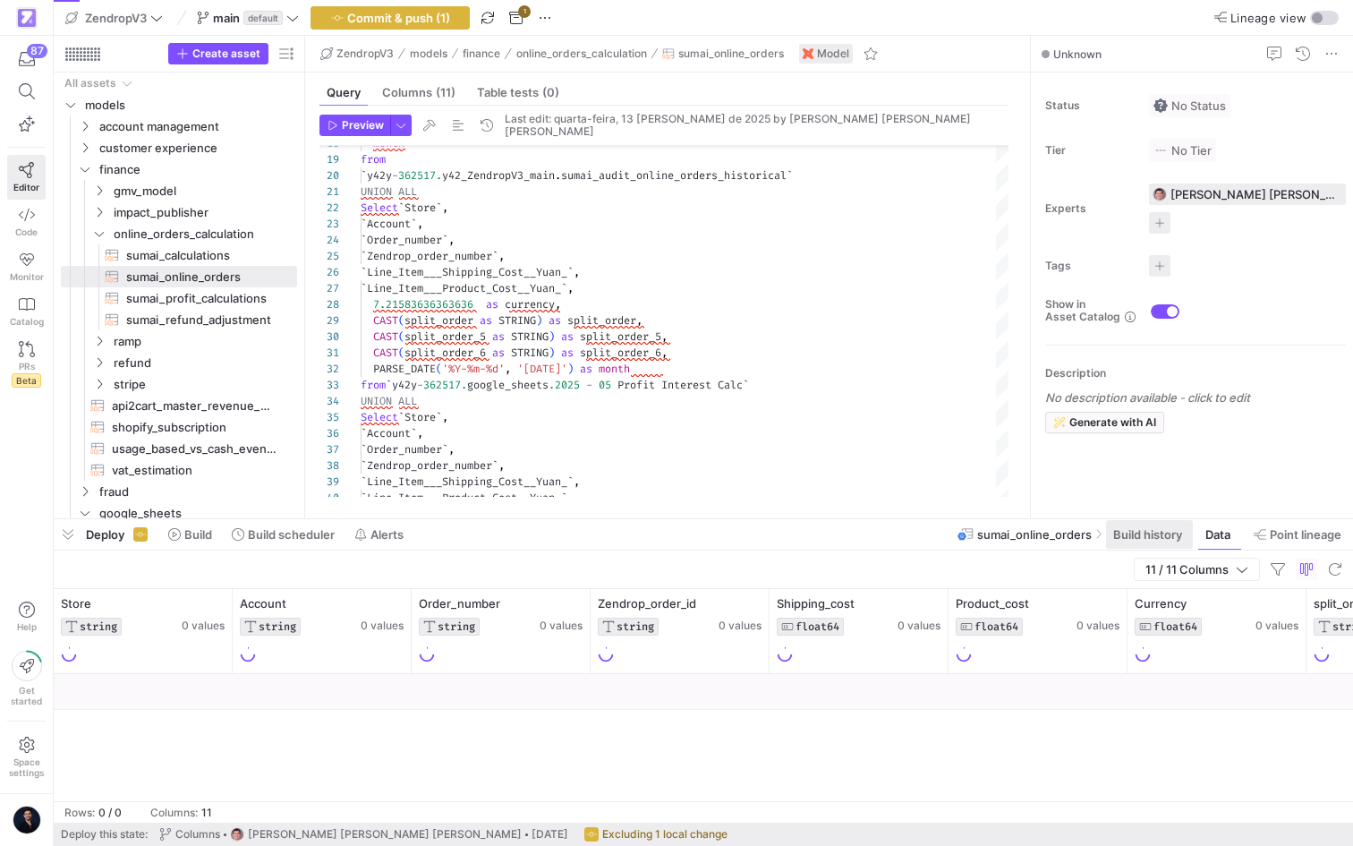
click at [1122, 533] on span "Build history" at bounding box center [1147, 534] width 69 height 14
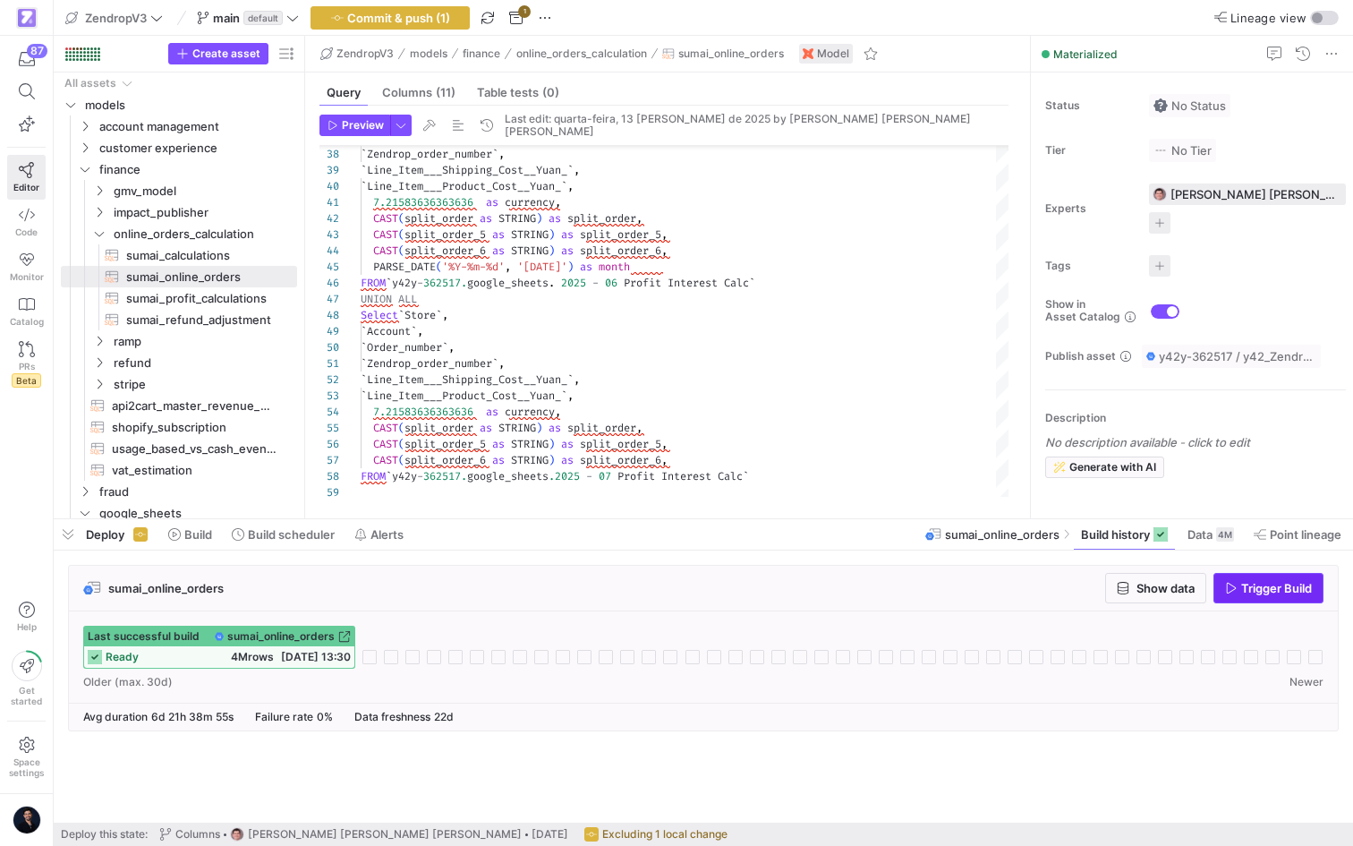
click at [1267, 597] on span "button" at bounding box center [1268, 588] width 108 height 29
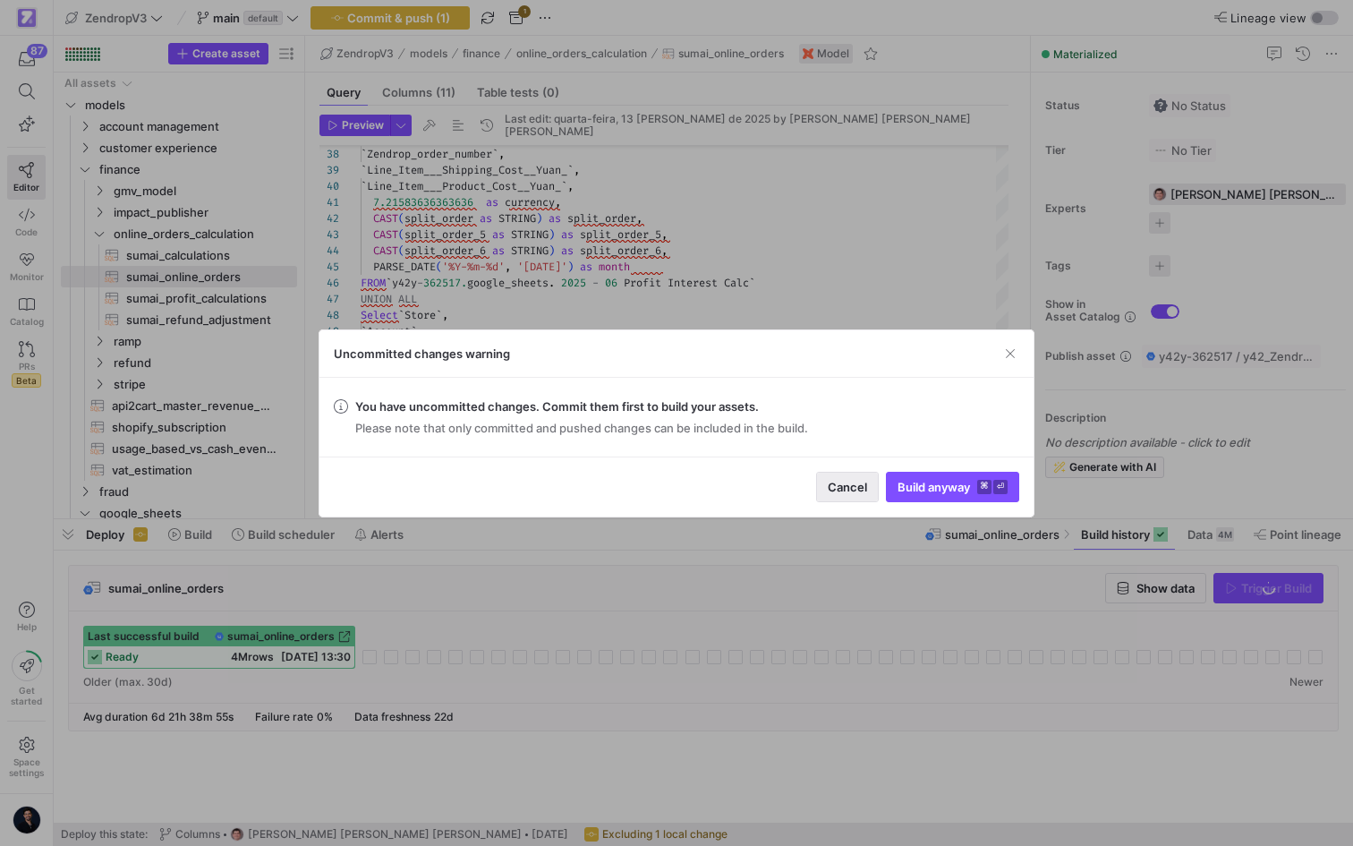
click at [836, 486] on span "Cancel" at bounding box center [847, 487] width 39 height 14
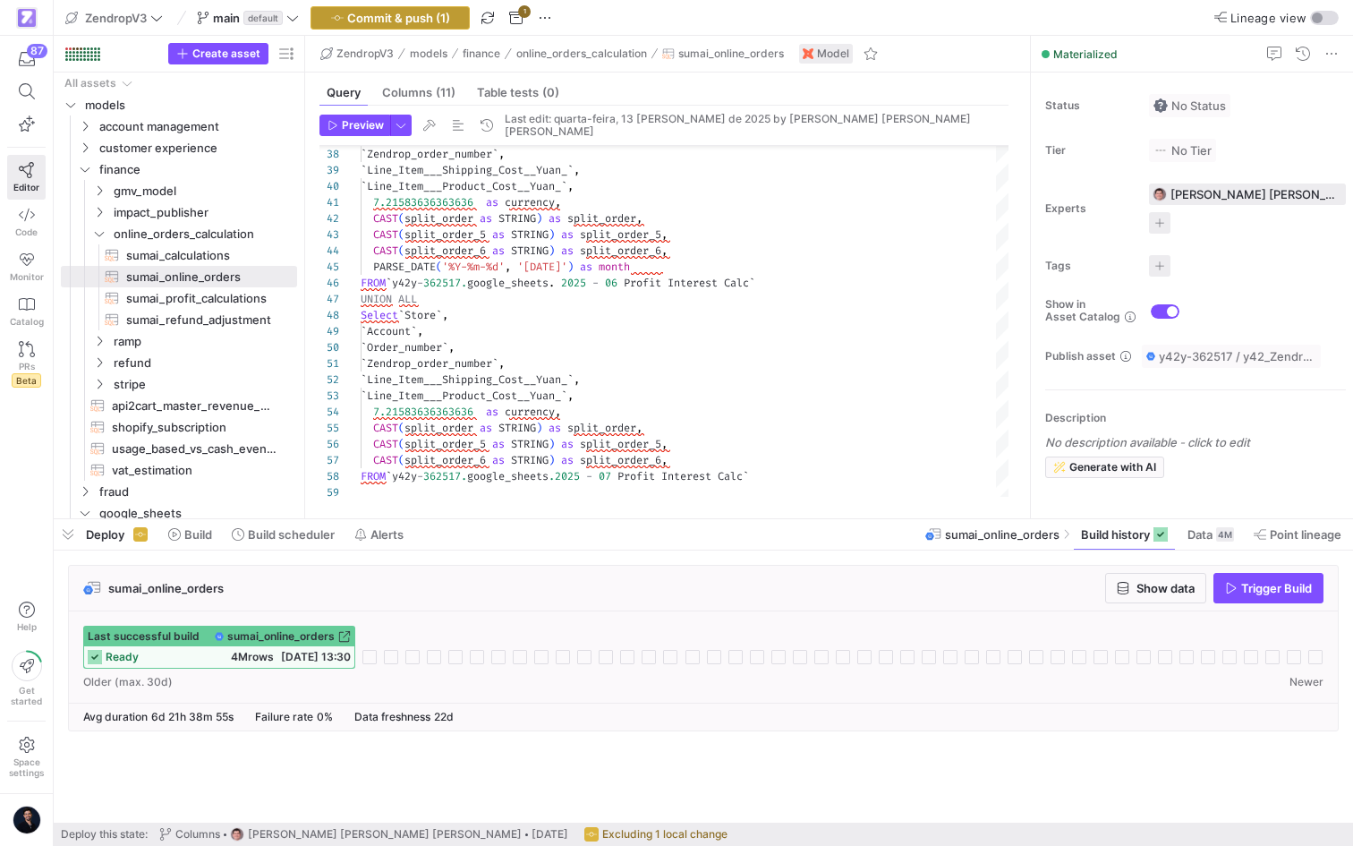
click at [399, 26] on span "button" at bounding box center [389, 17] width 157 height 21
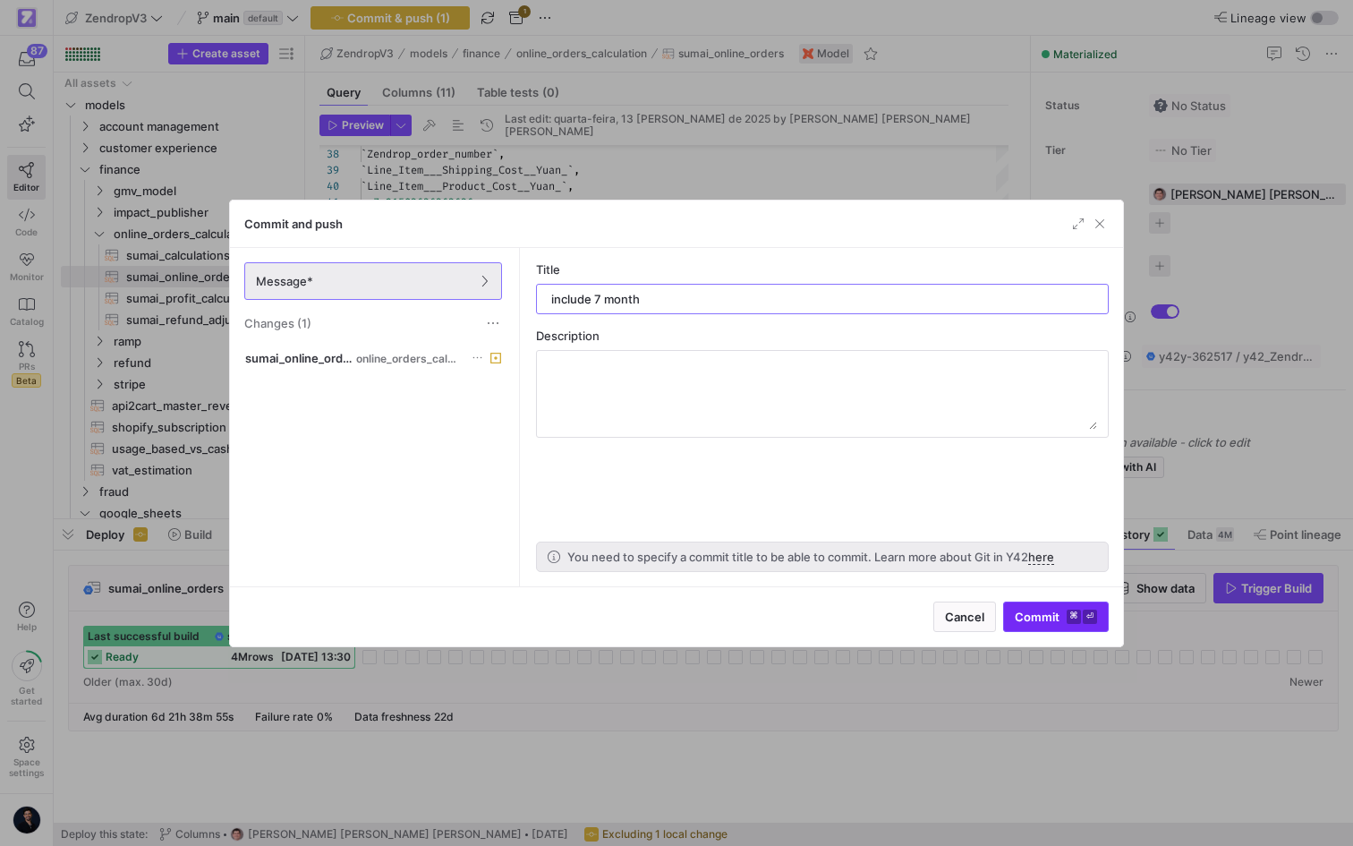
type input "include 7 month"
click at [1070, 614] on kbd "⌘" at bounding box center [1074, 616] width 14 height 14
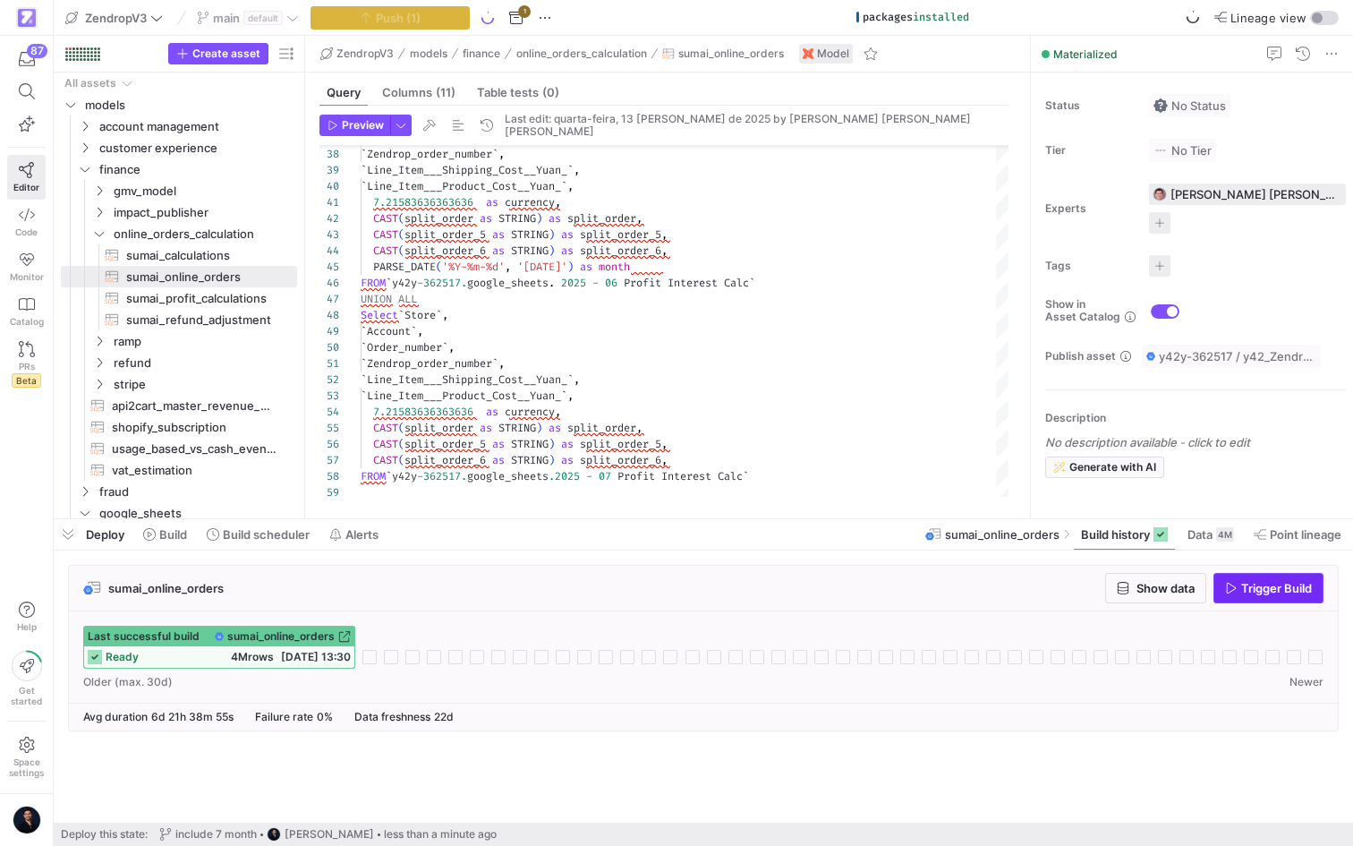
click at [1295, 595] on span "button" at bounding box center [1268, 588] width 108 height 29
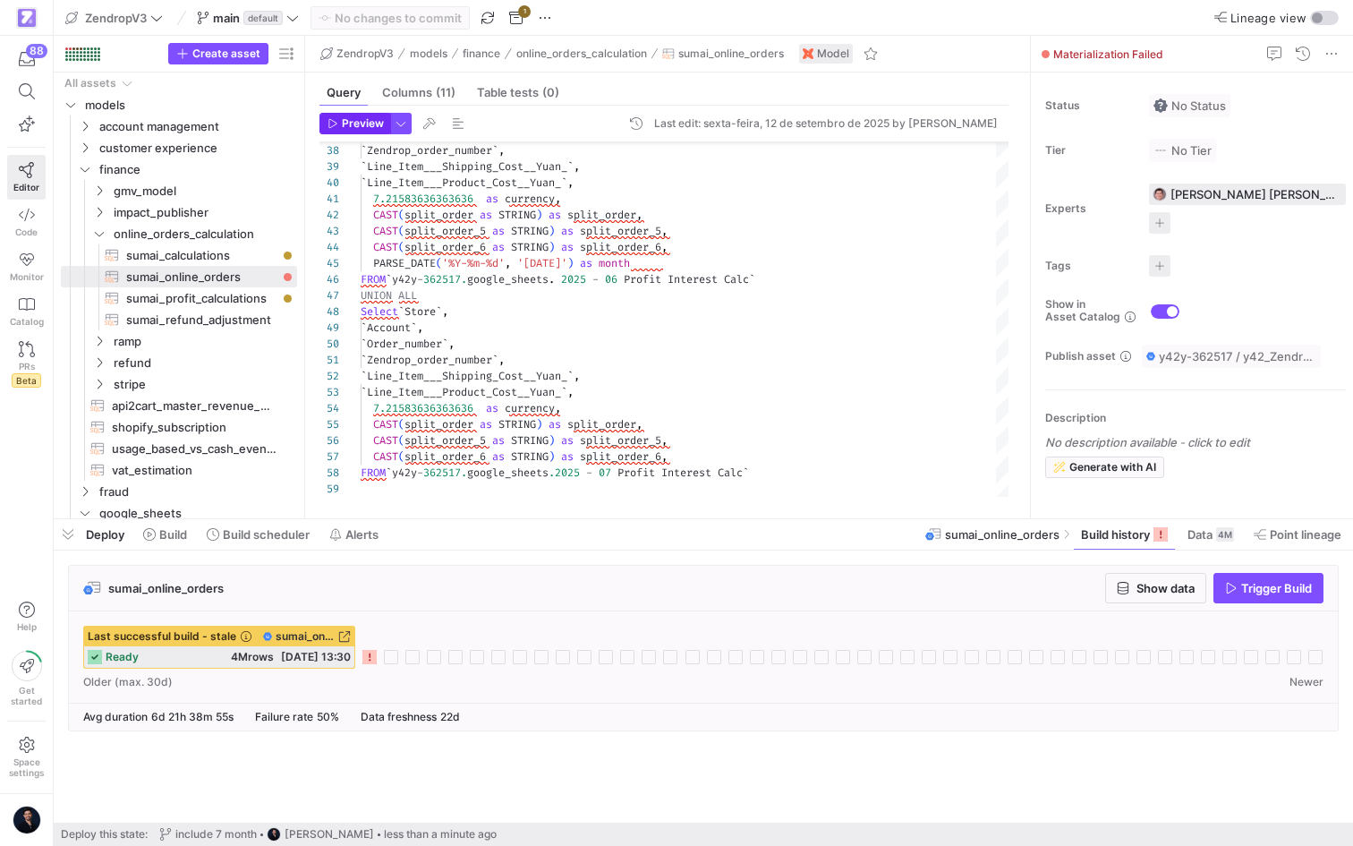
click at [354, 121] on span "Preview" at bounding box center [363, 123] width 42 height 13
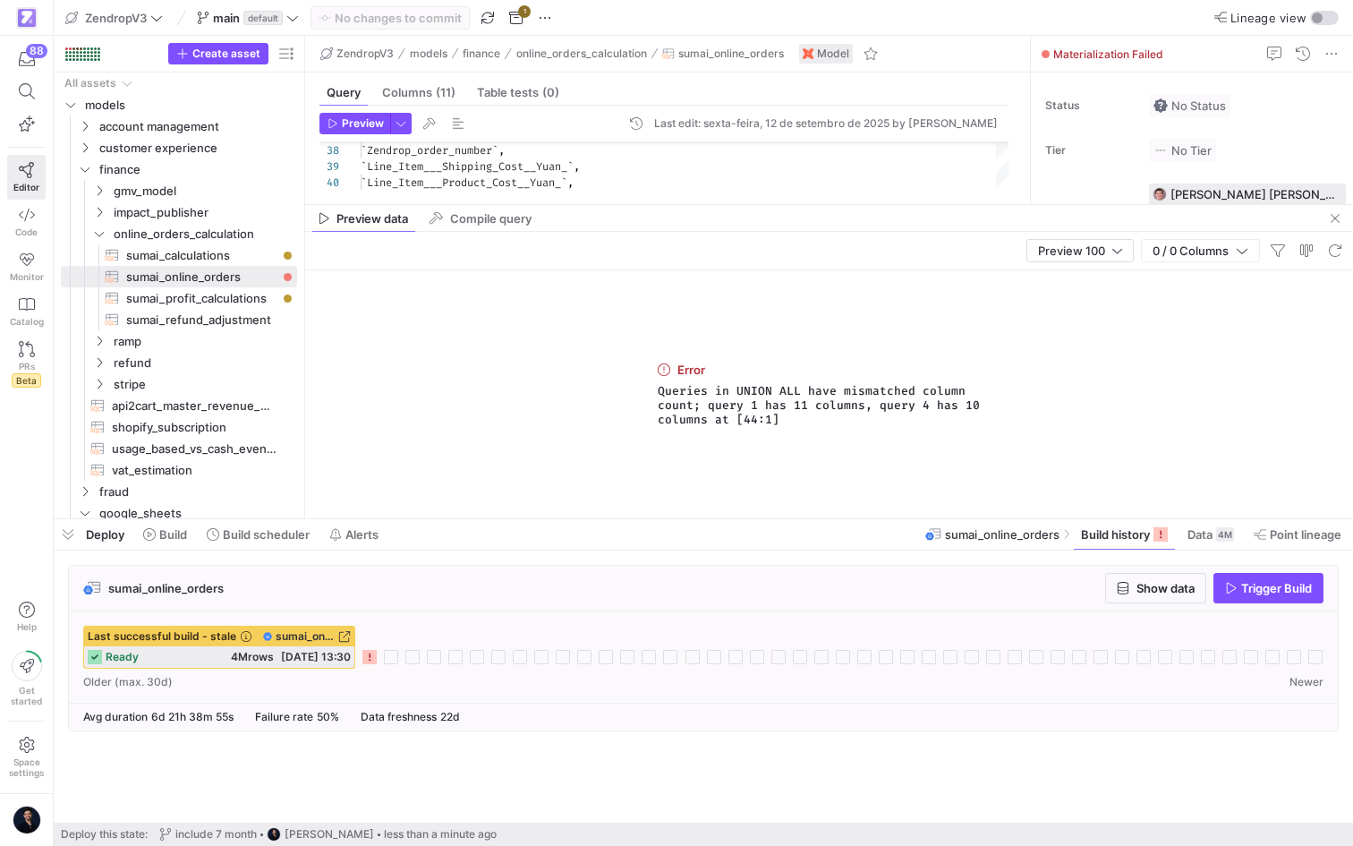
click at [89, 532] on span "Deploy" at bounding box center [105, 534] width 38 height 14
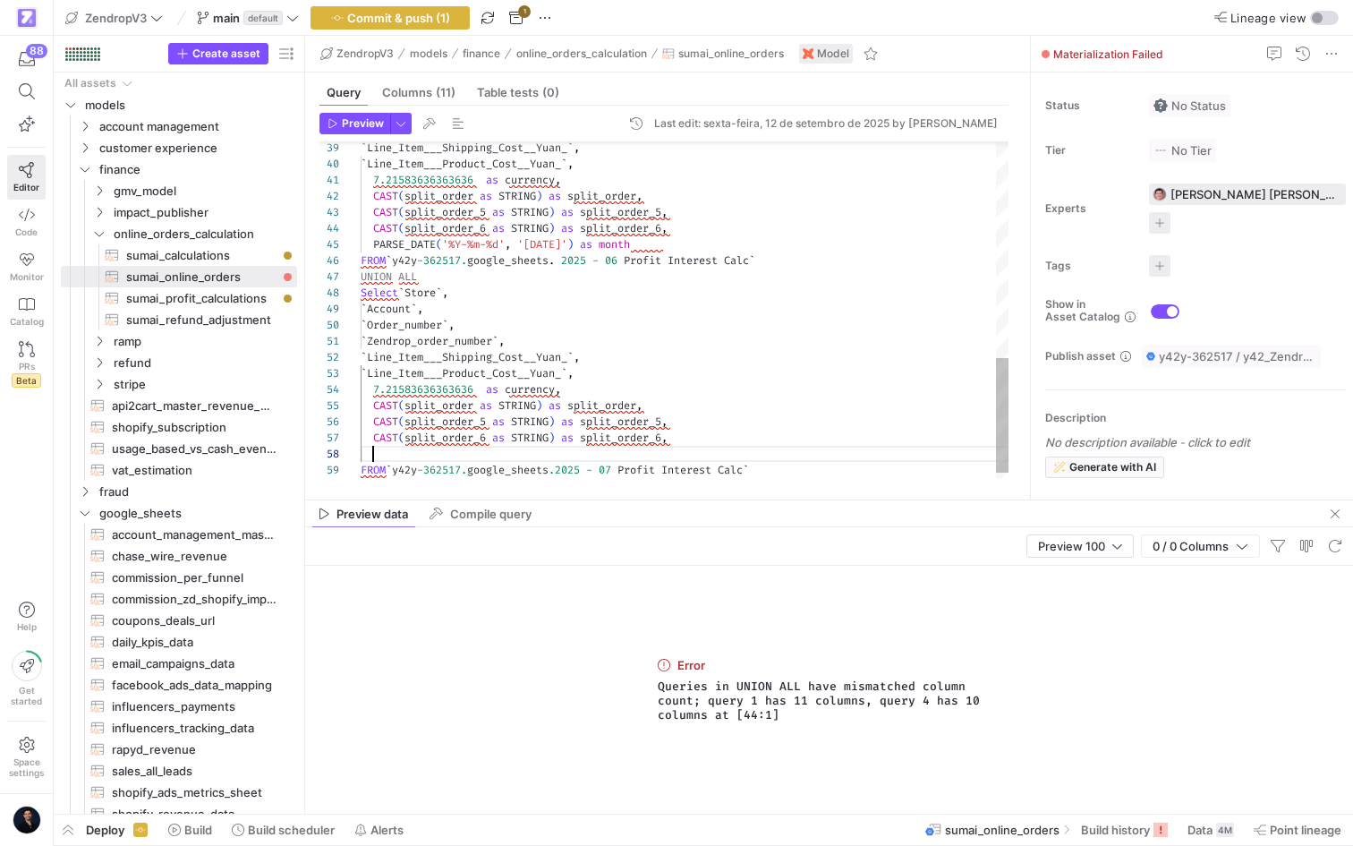
scroll to position [64, 296]
click at [654, 243] on div "` Line_Item___Shipping_Cost__Yuan_ ` , ` Line_Item___Product_Cost__Yuan_ ` , 7.…" at bounding box center [685, 3] width 648 height 981
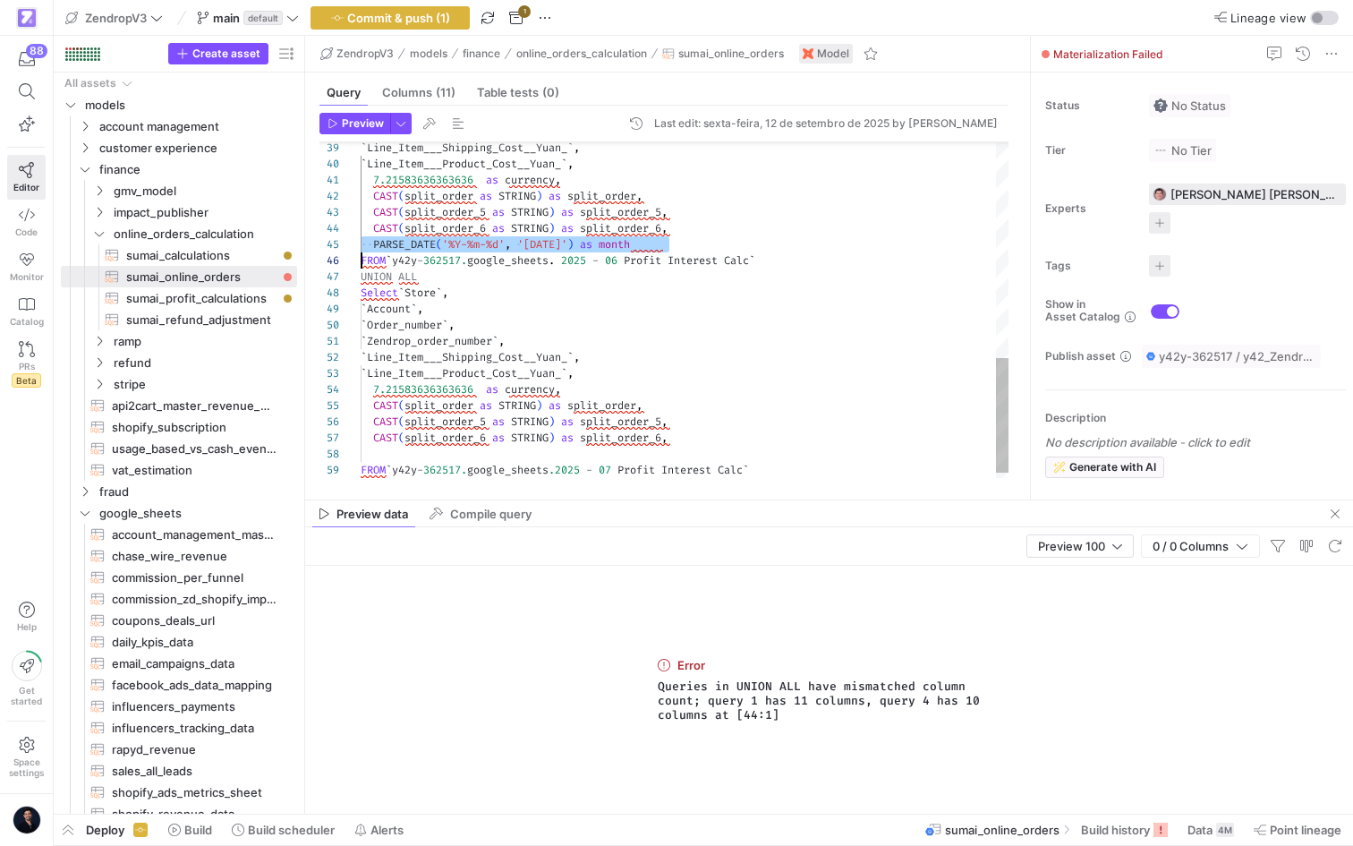
scroll to position [113, 13]
click at [471, 458] on div "` Line_Item___Shipping_Cost__Yuan_ ` , ` Line_Item___Product_Cost__Yuan_ ` , 7.…" at bounding box center [685, 3] width 648 height 981
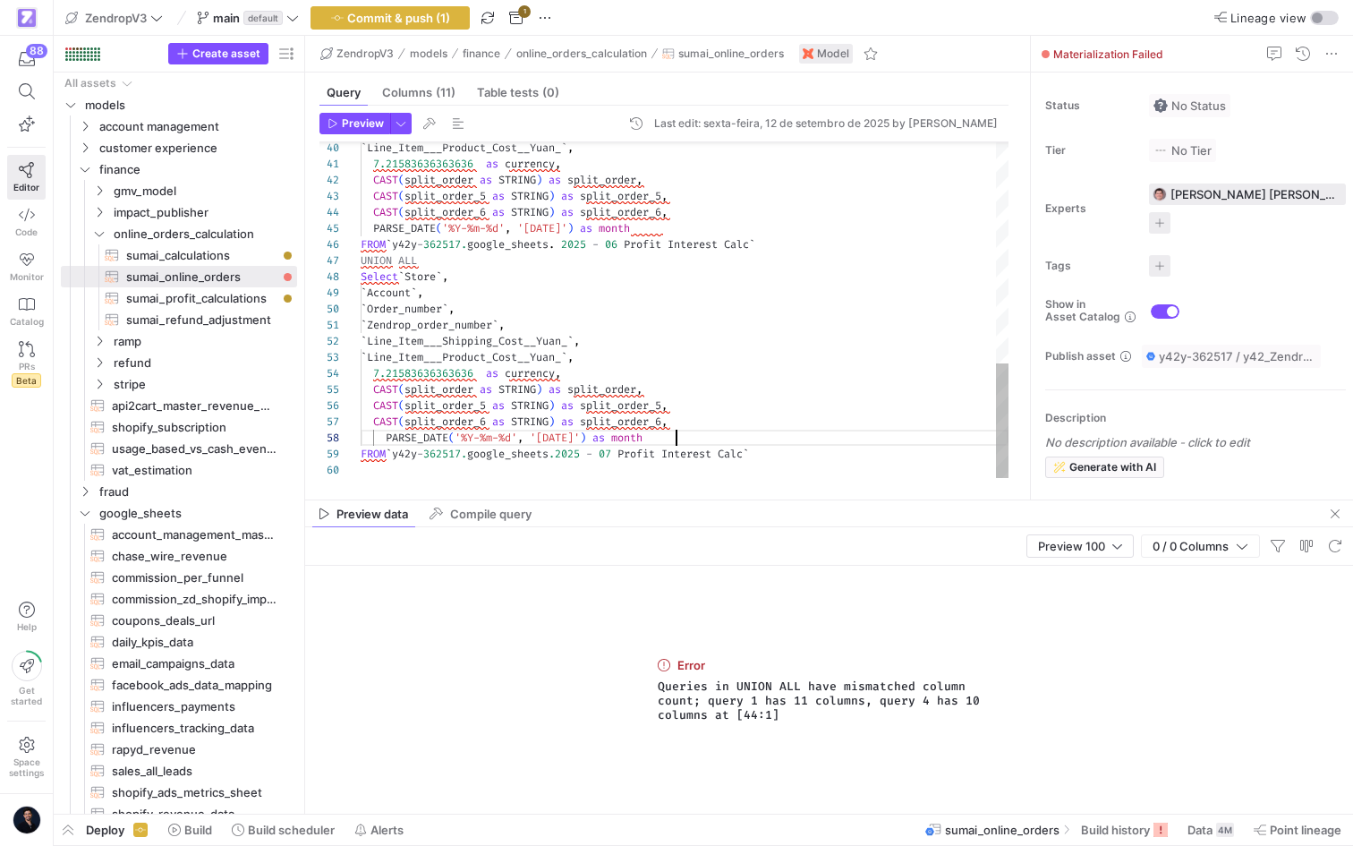
scroll to position [113, 316]
type textarea "`Zendrop_order_number`, `Line_Item___Shipping_Cost__Yuan_`, `Line_Item___Produc…"
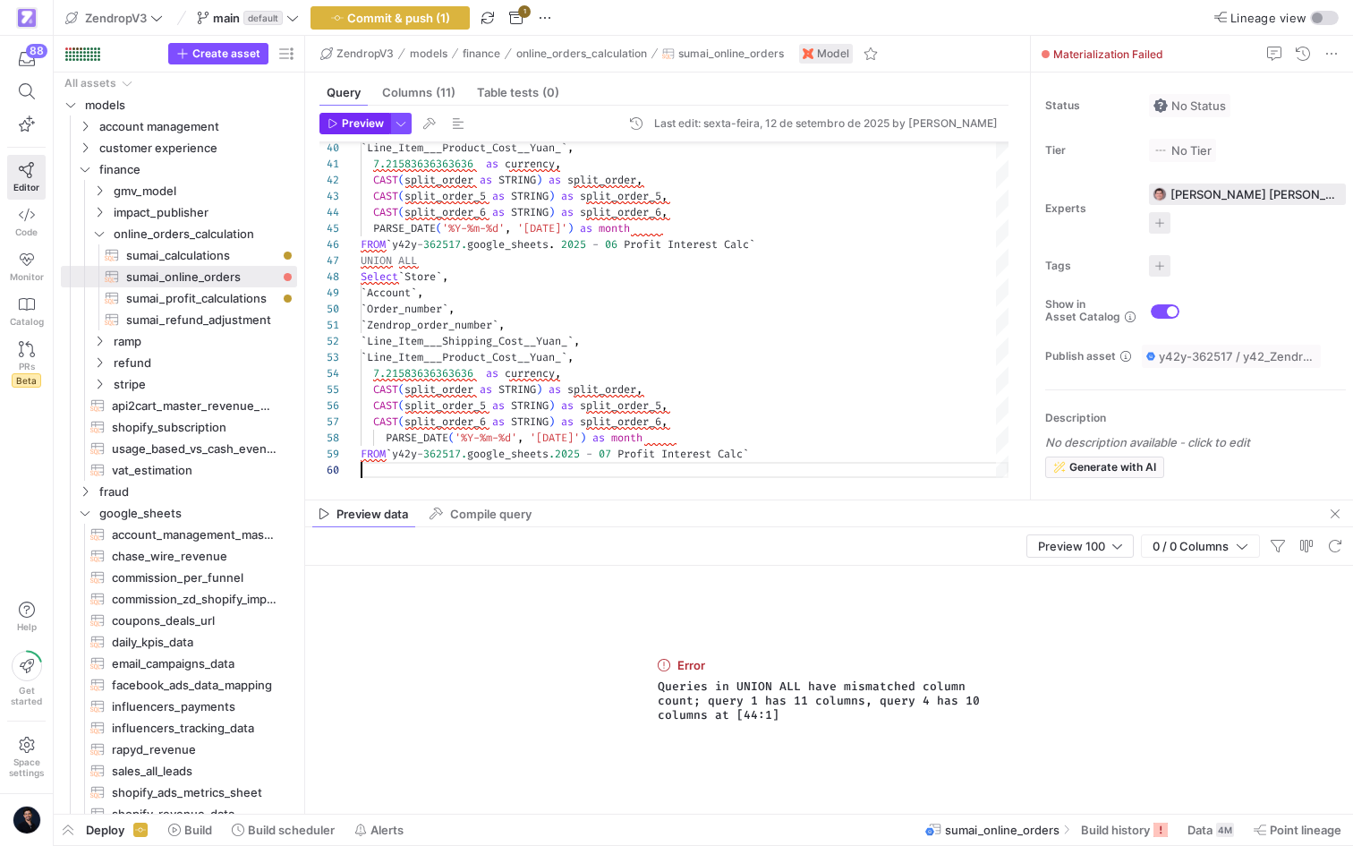
click at [345, 127] on span "Preview" at bounding box center [363, 123] width 42 height 13
click at [1334, 515] on span "button" at bounding box center [1334, 513] width 21 height 21
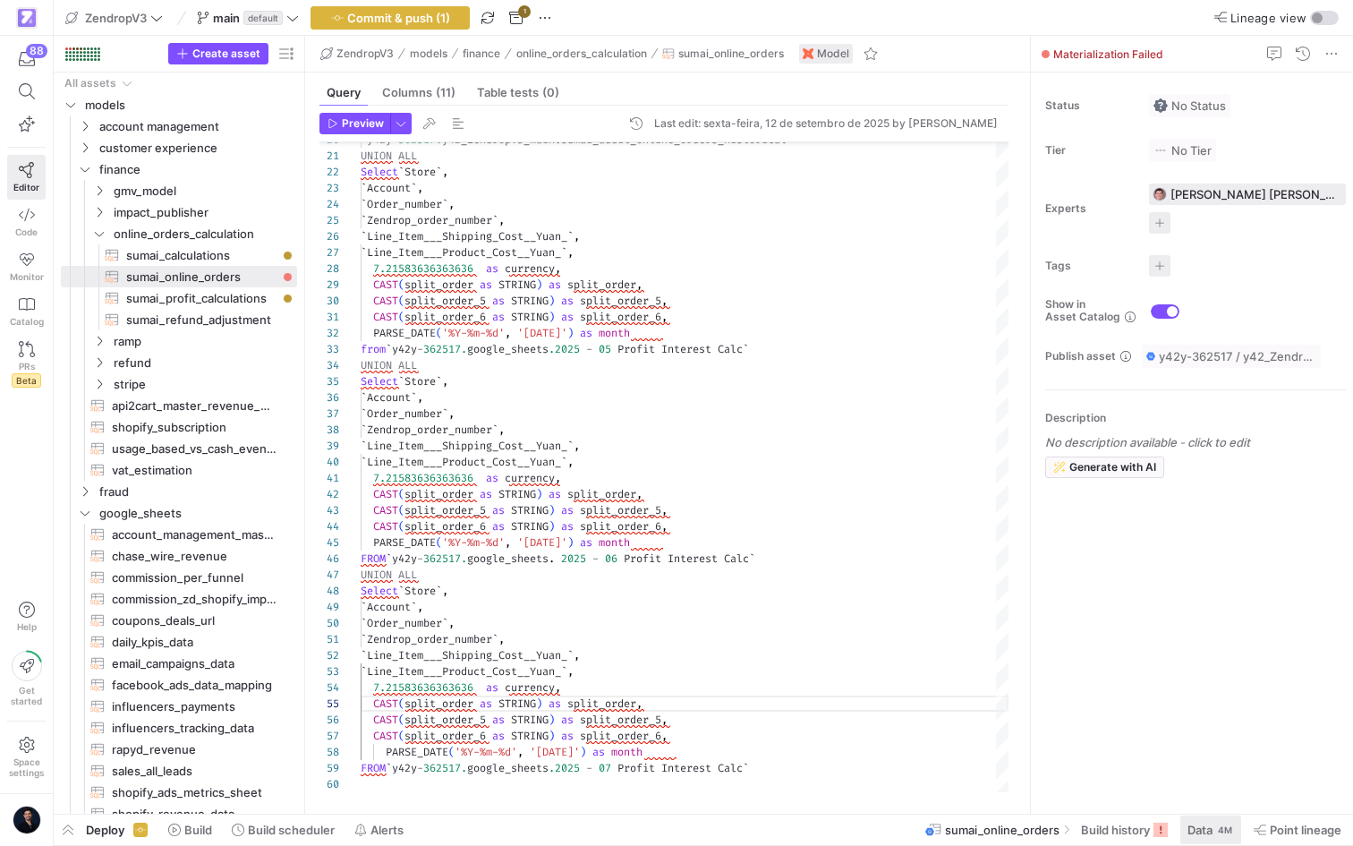
click at [1201, 822] on span "Data" at bounding box center [1199, 829] width 25 height 14
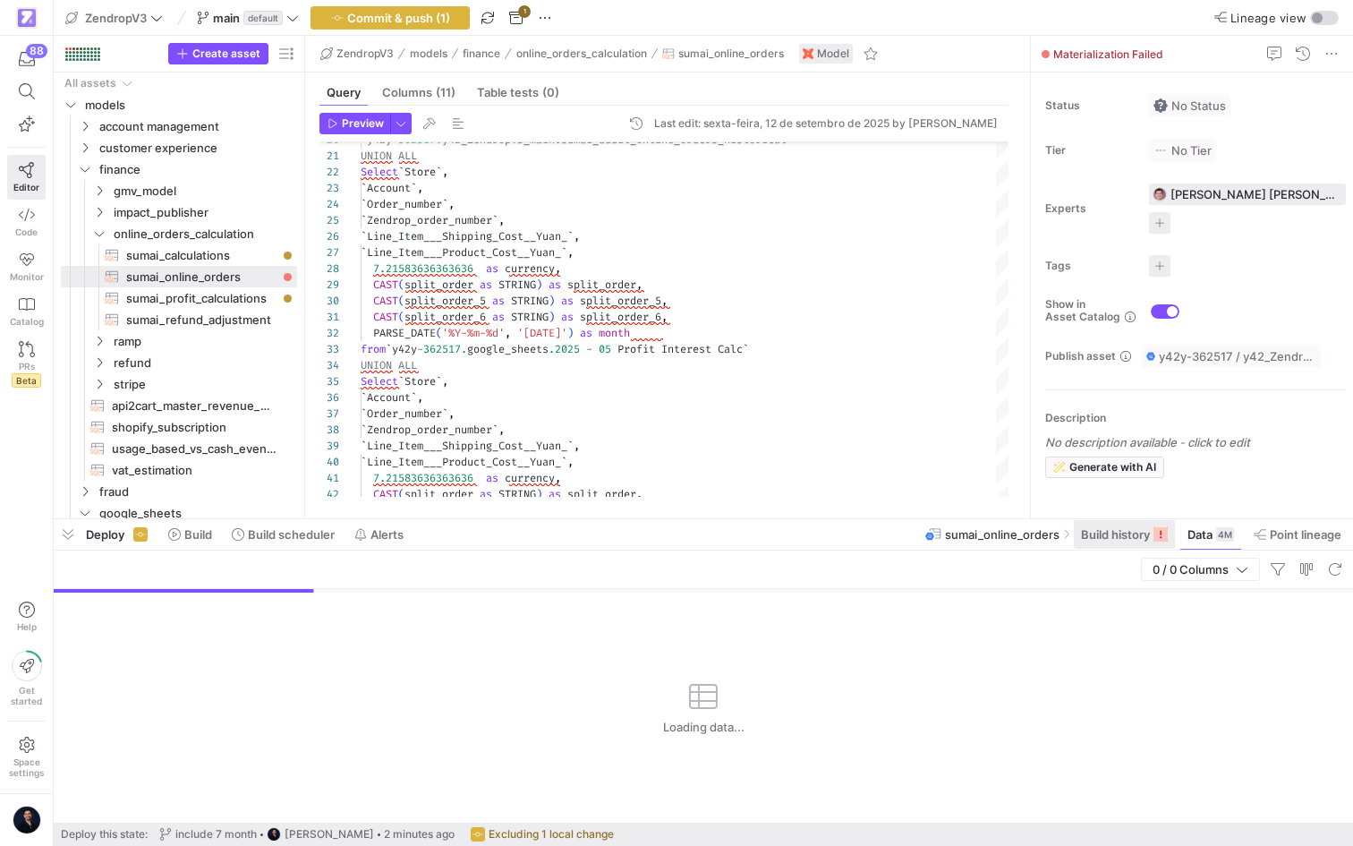
click at [1119, 526] on span at bounding box center [1124, 534] width 101 height 29
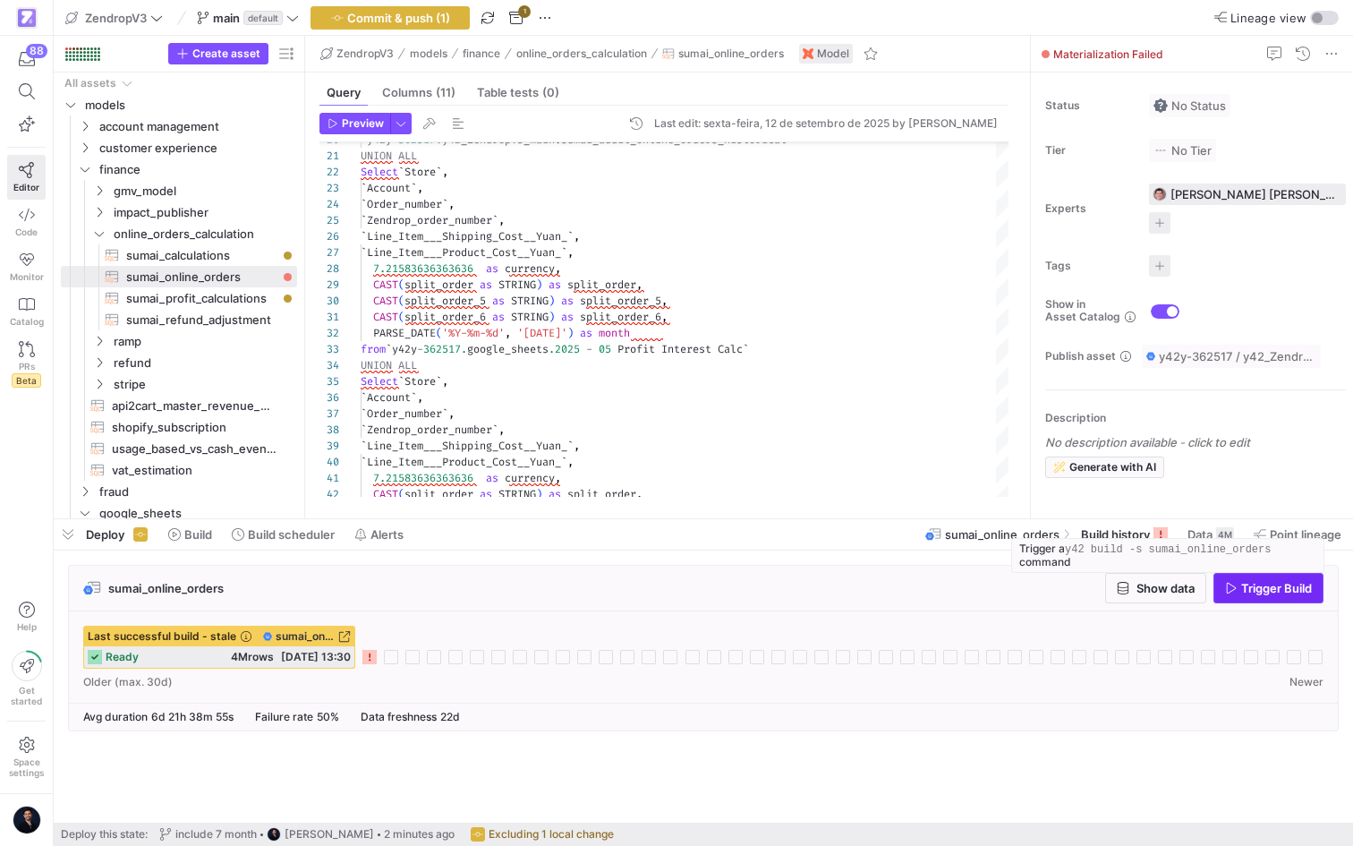
click at [1249, 589] on span "Trigger Build" at bounding box center [1276, 588] width 71 height 14
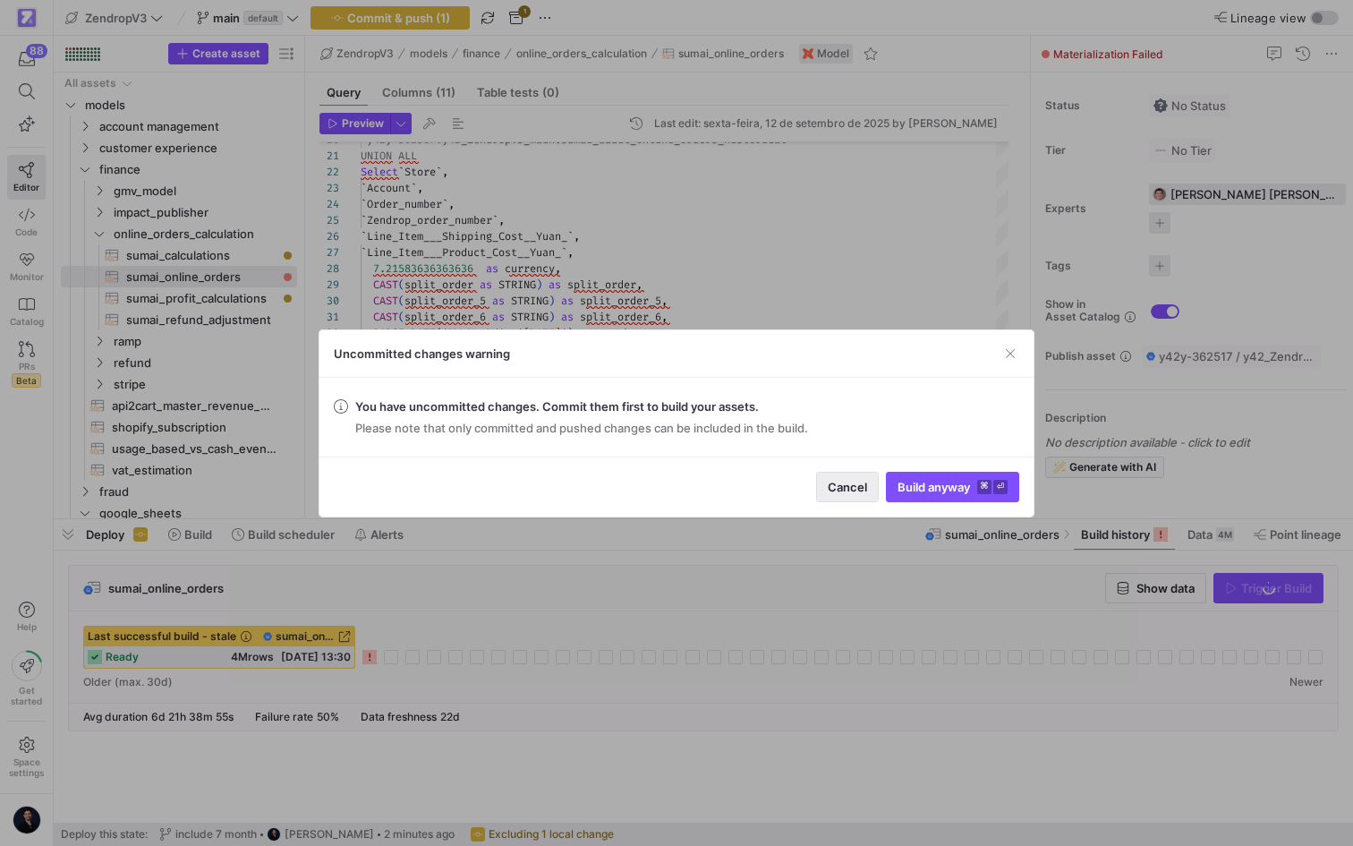
click at [852, 492] on span "Cancel" at bounding box center [847, 487] width 39 height 14
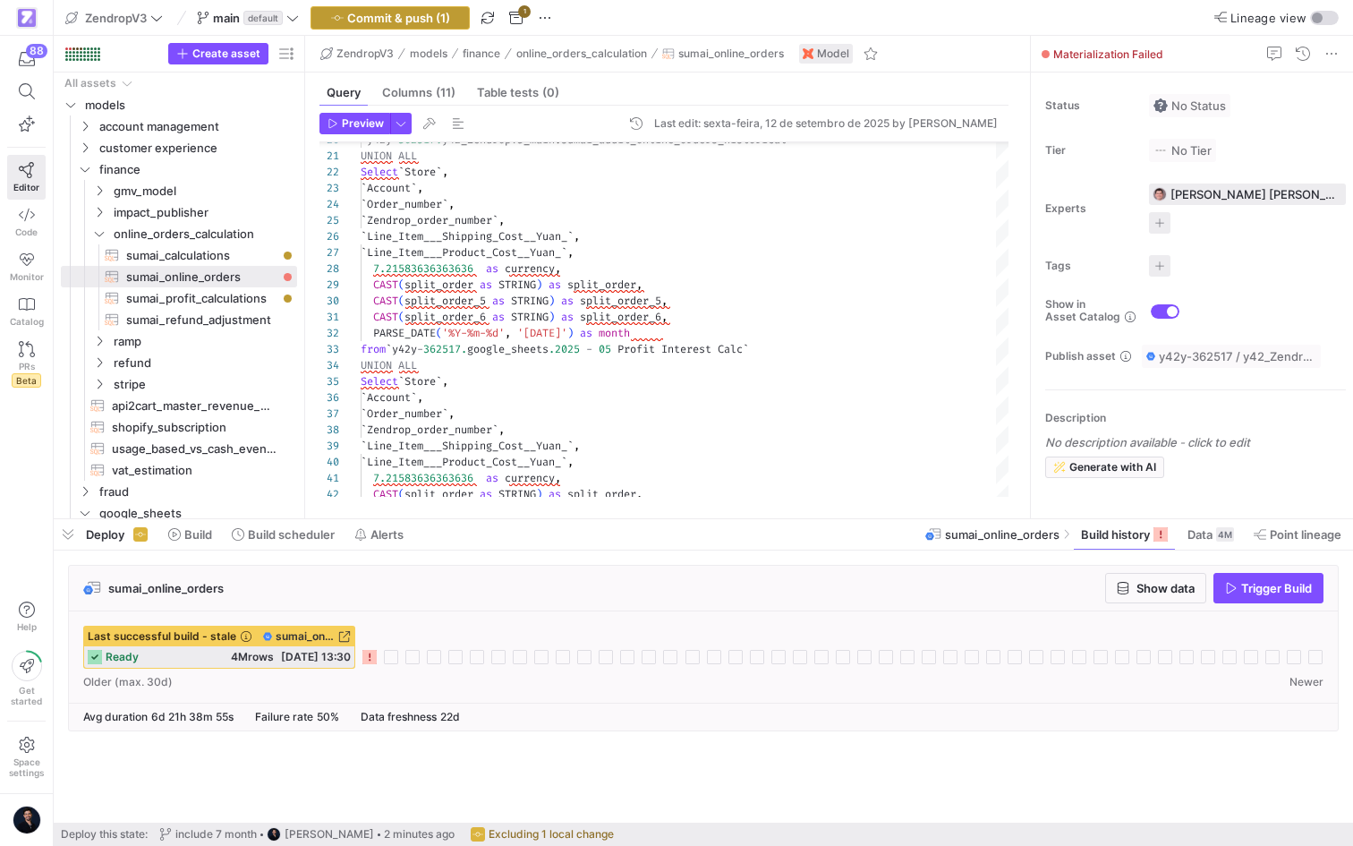
click at [382, 25] on span "button" at bounding box center [389, 17] width 157 height 21
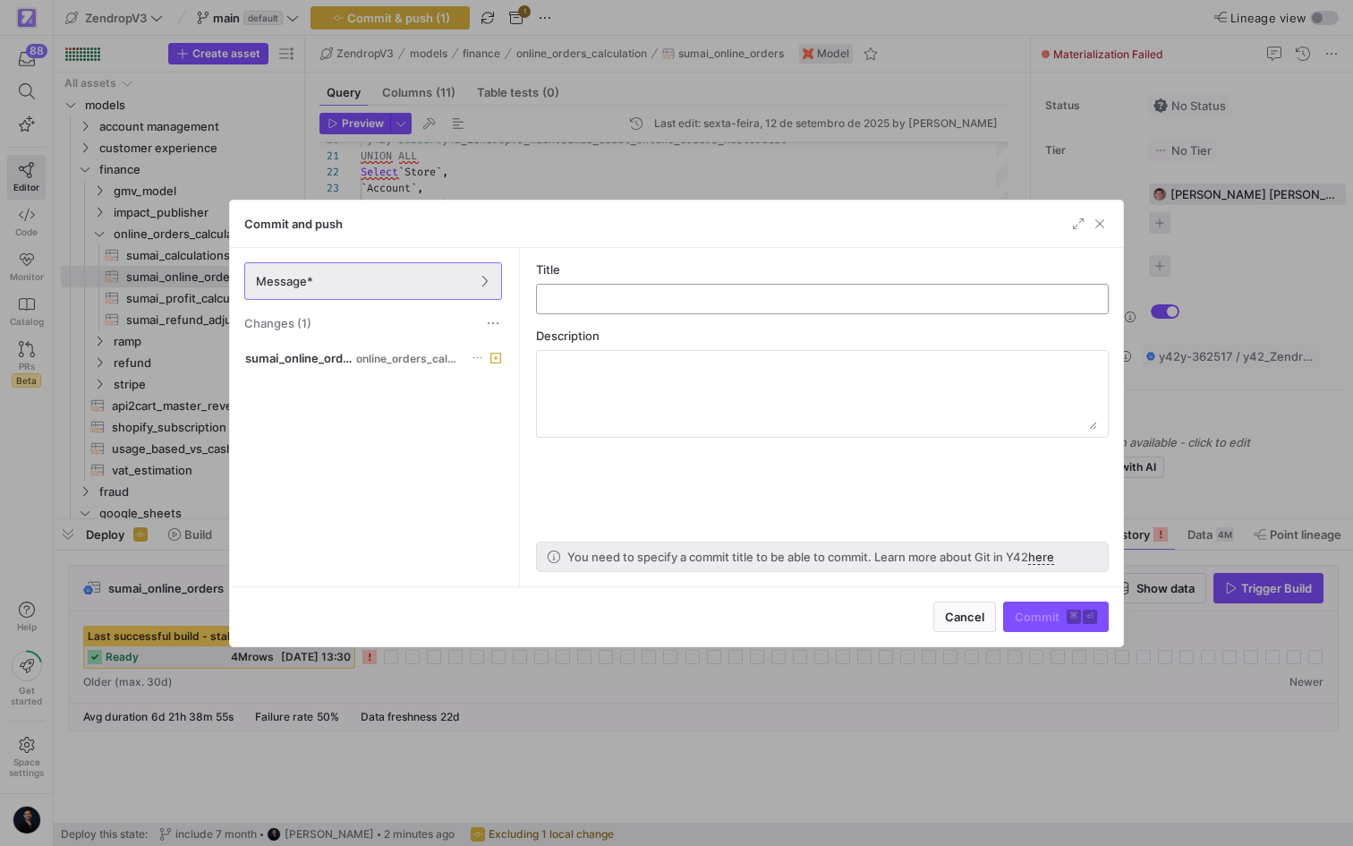
type input "d"
type input "adding July"
click at [1048, 601] on button "Commit ⌘ ⏎" at bounding box center [1056, 616] width 106 height 30
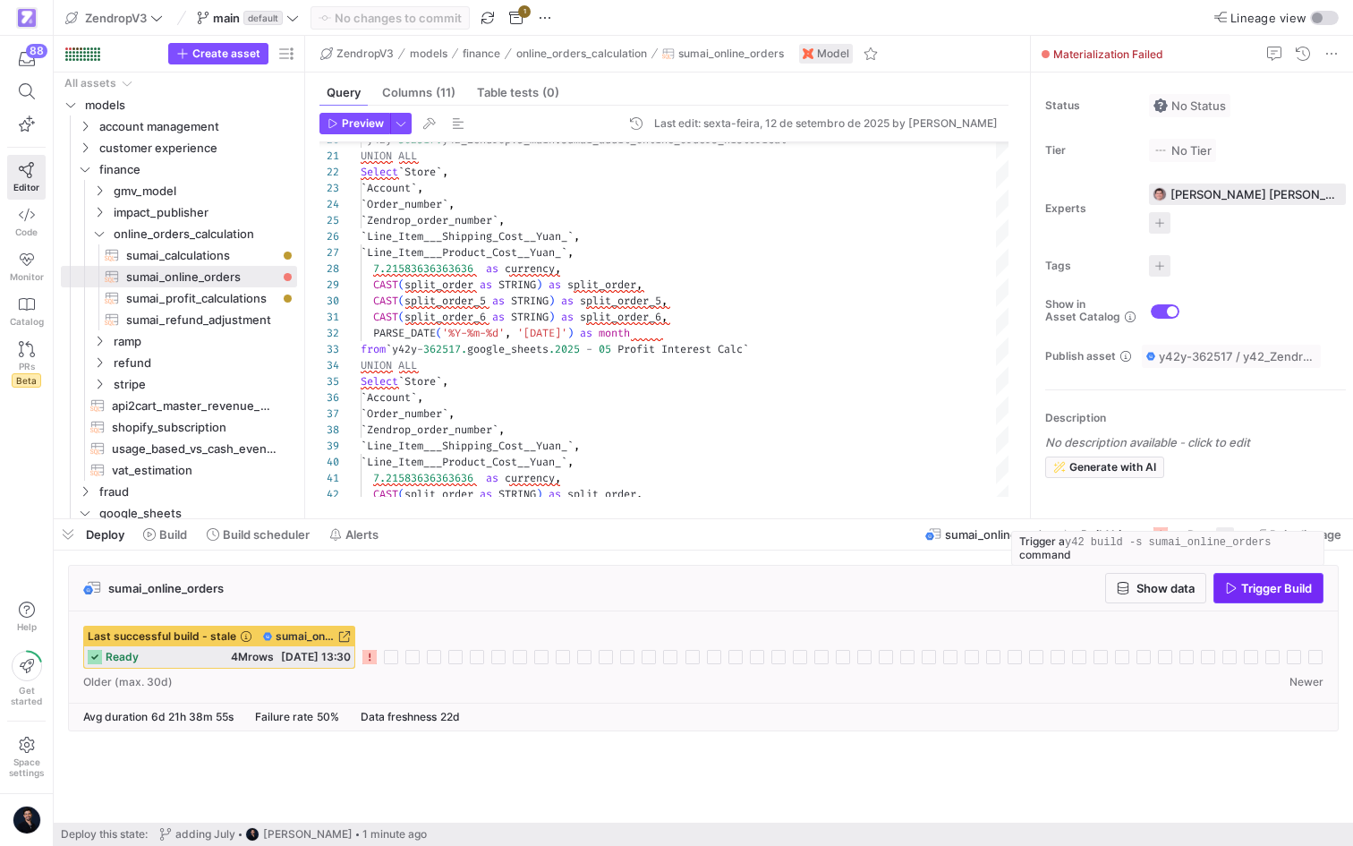
click at [1249, 592] on span "Trigger Build" at bounding box center [1276, 588] width 71 height 14
click at [392, 651] on icon at bounding box center [391, 657] width 14 height 14
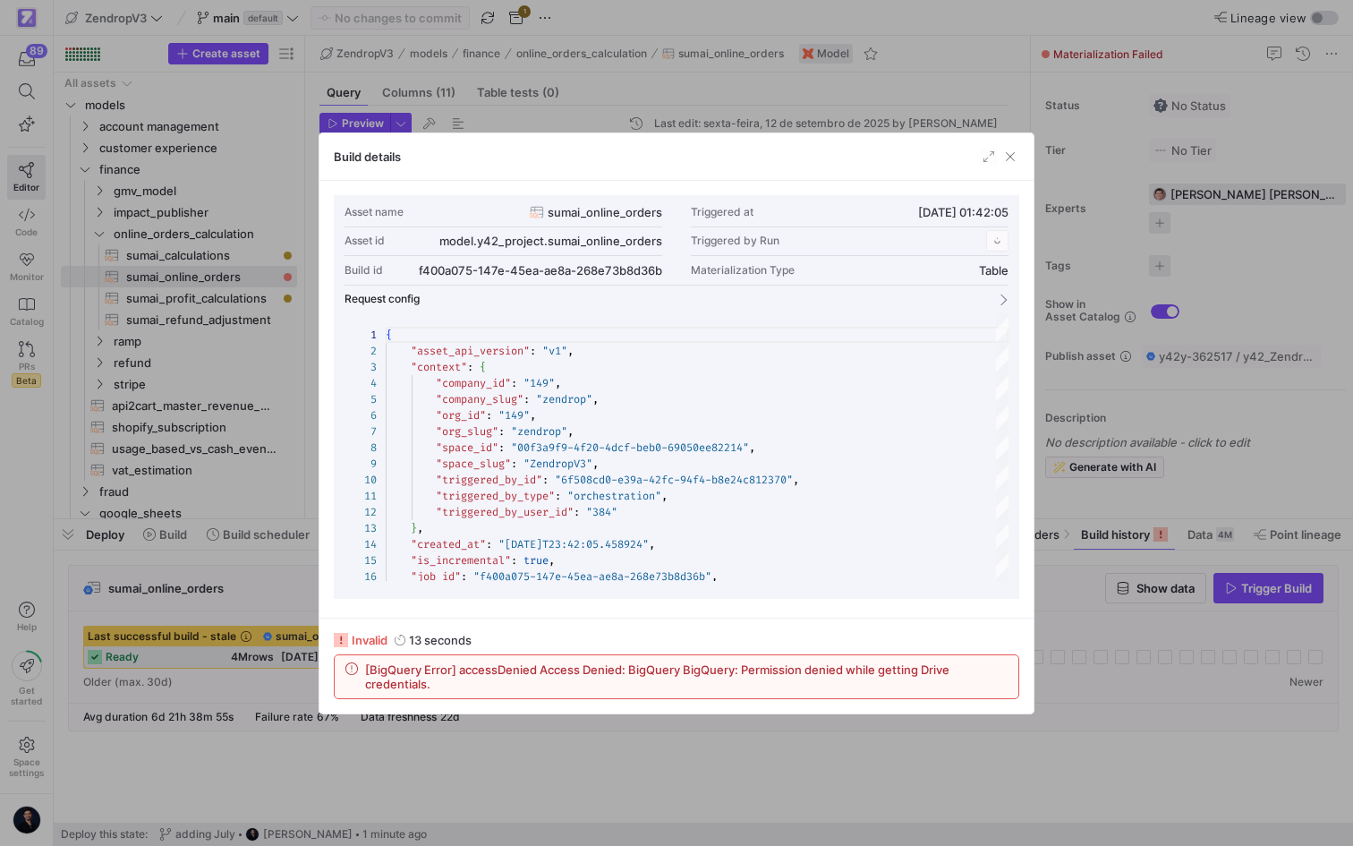
scroll to position [161, 0]
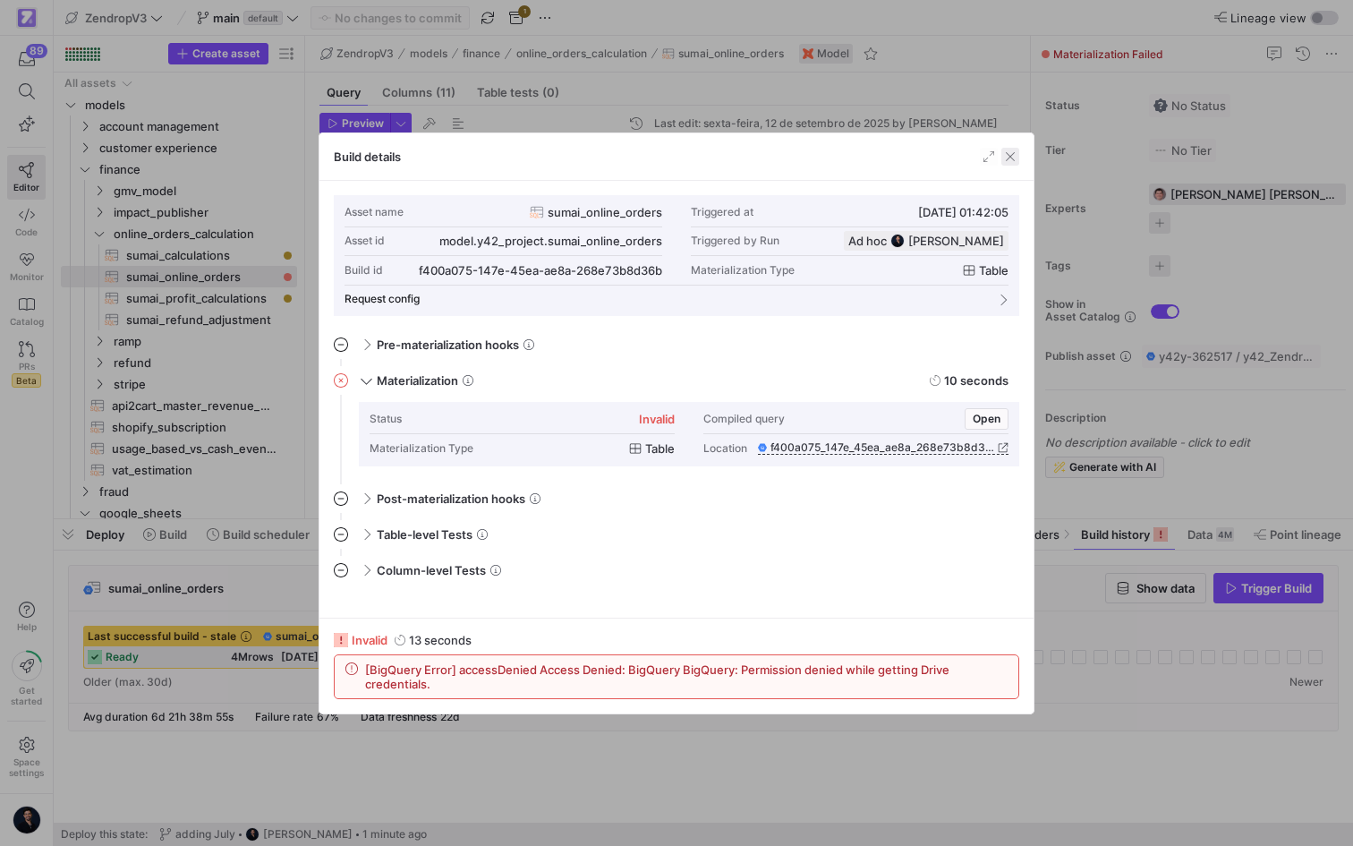
click at [1006, 161] on span "button" at bounding box center [1010, 157] width 18 height 18
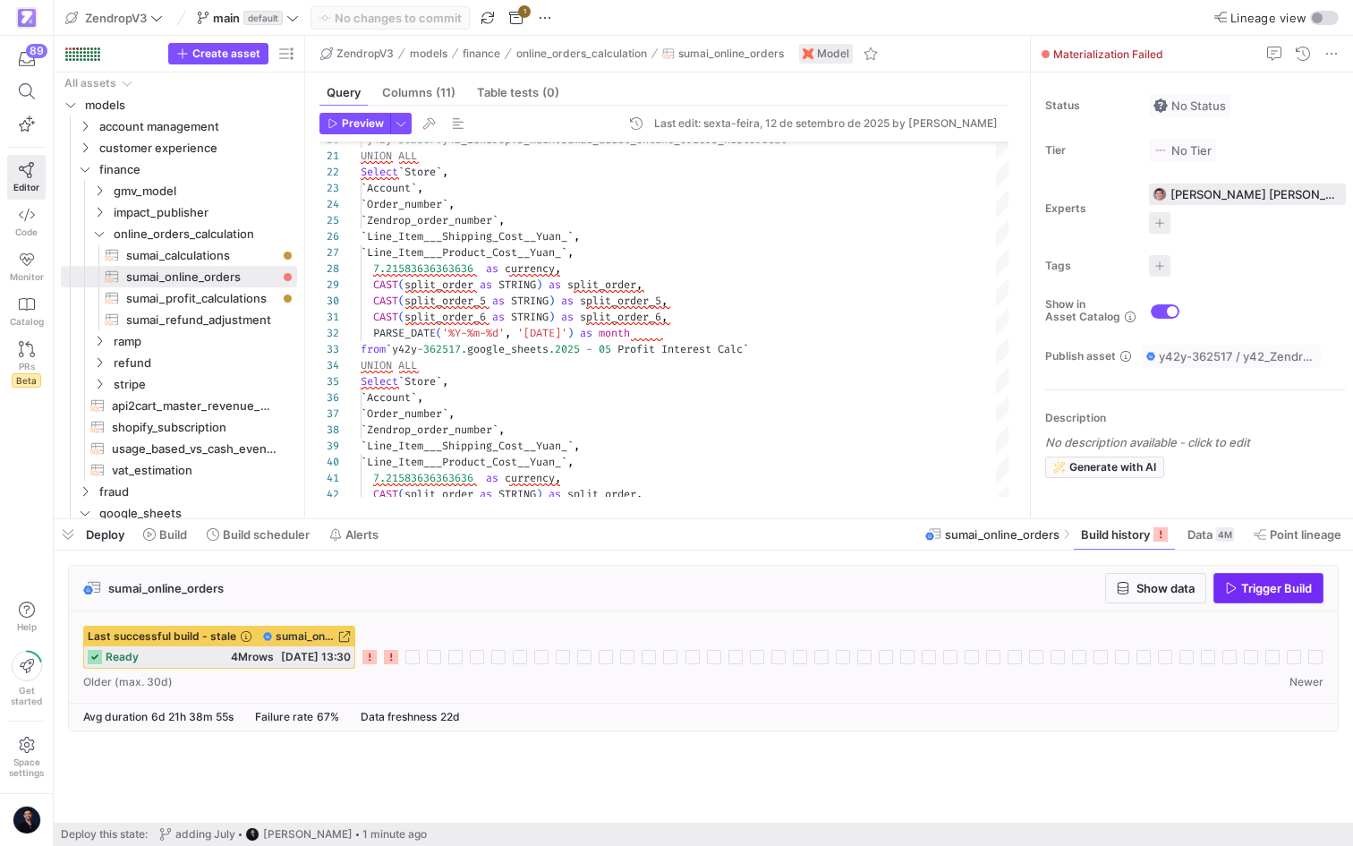
click at [1268, 592] on span "Trigger Build" at bounding box center [1276, 588] width 71 height 14
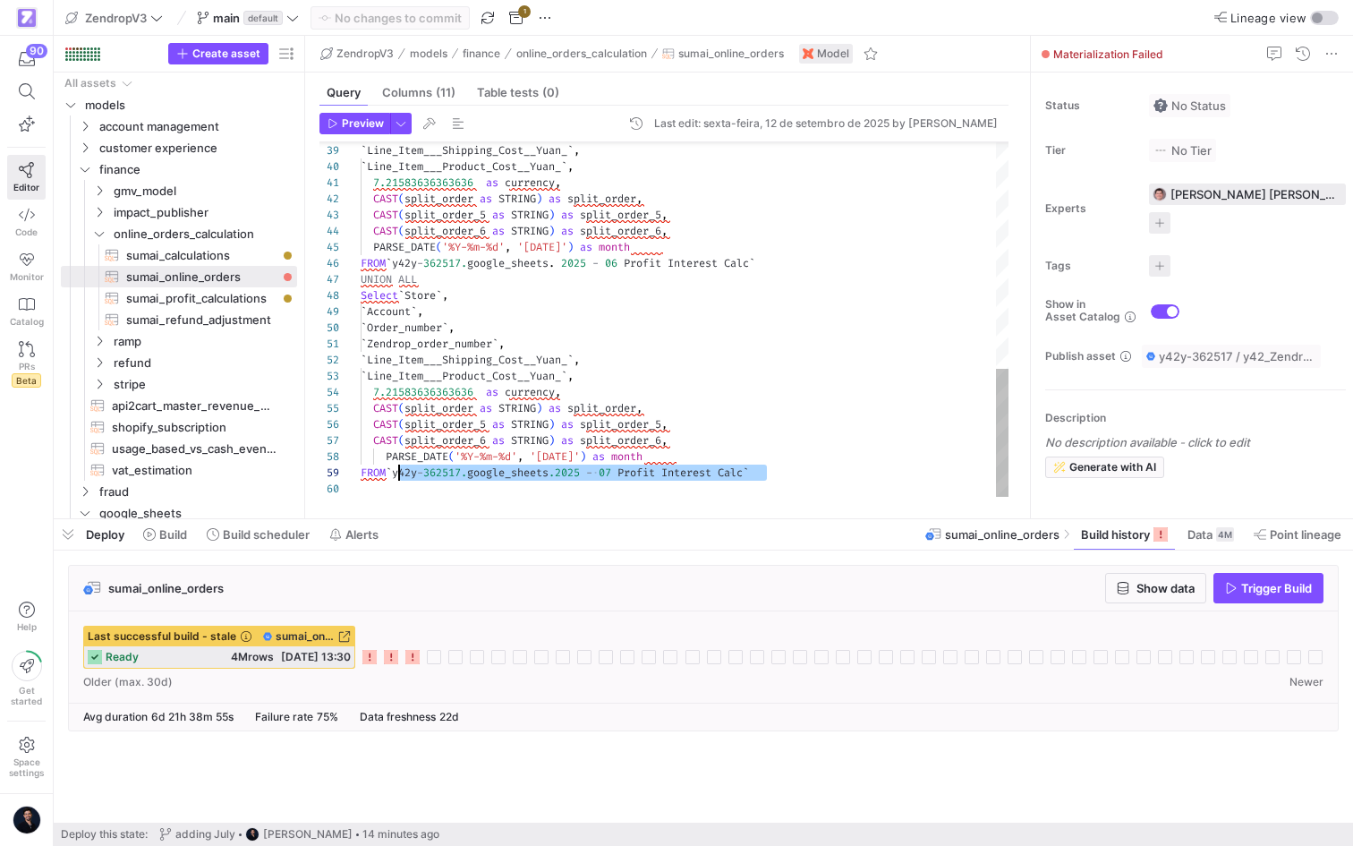
scroll to position [129, 38]
drag, startPoint x: 779, startPoint y: 474, endPoint x: 396, endPoint y: 473, distance: 383.0
click at [396, 473] on div "` Line_Item___Product_Cost__Yuan_ ` , 7.21583636363636 as currency , CAST ( spl…" at bounding box center [685, 6] width 648 height 981
type textarea "`Zendrop_order_number`, `Line_Item___Shipping_Cost__Yuan_`, `Line_Item___Produc…"
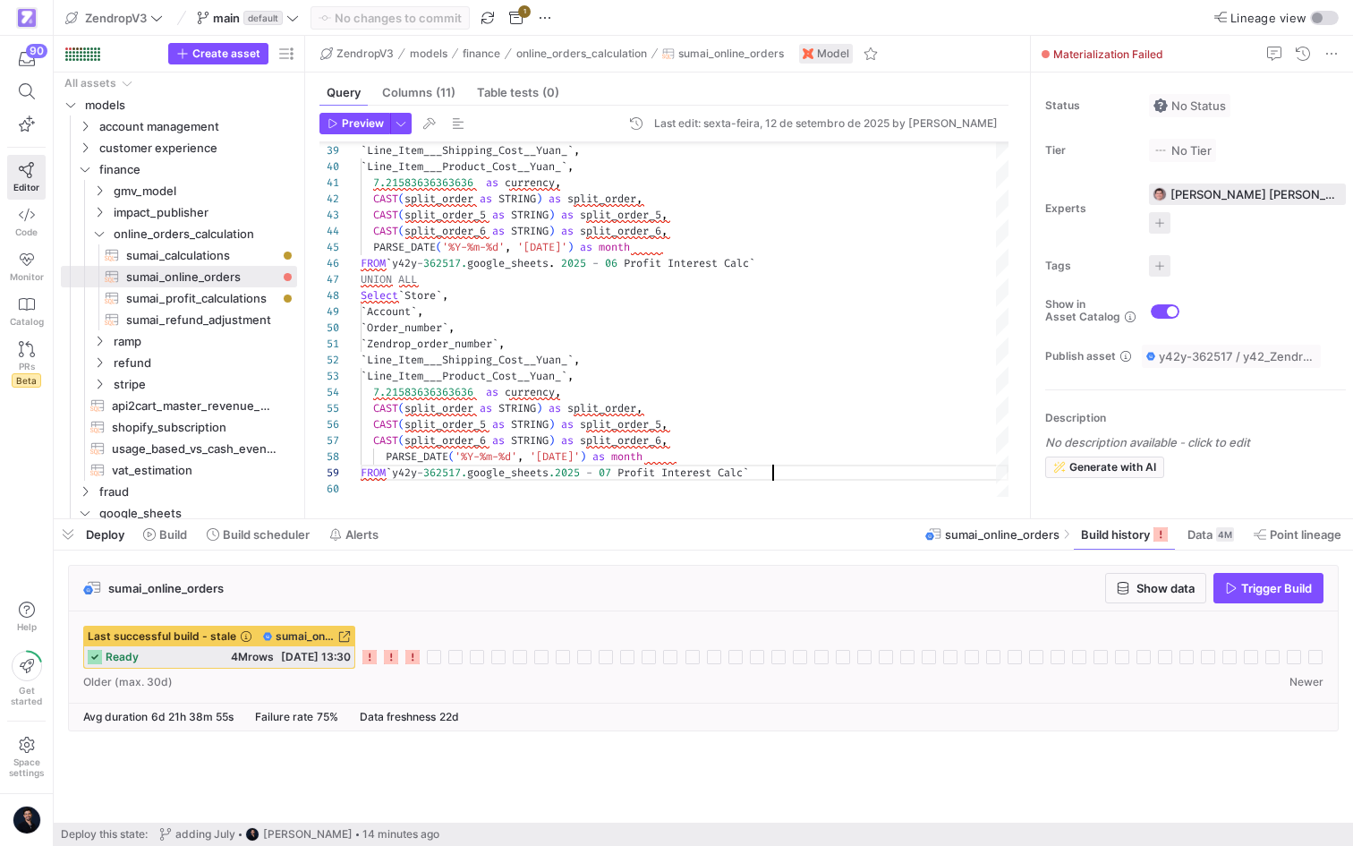
scroll to position [129, 412]
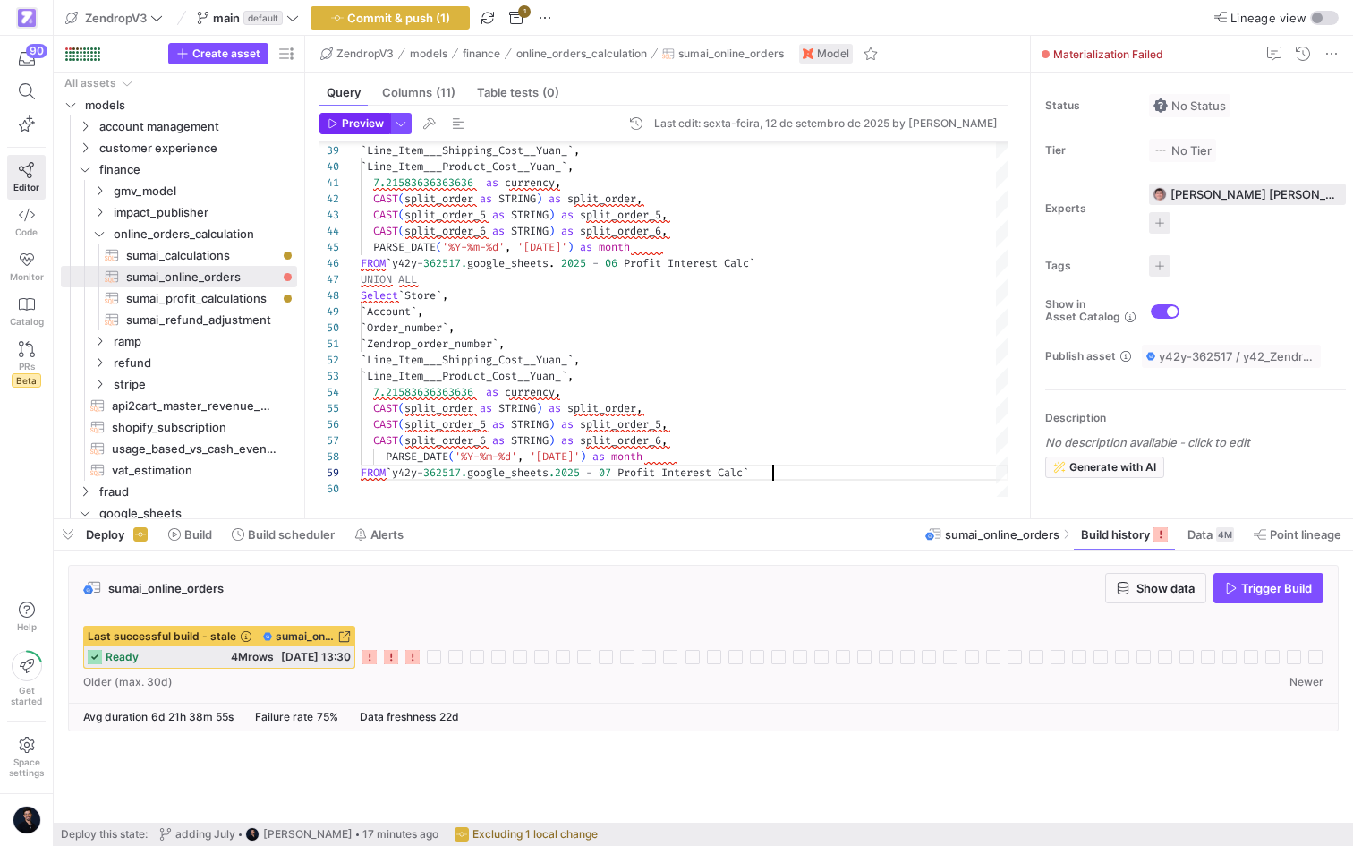
click at [352, 115] on span "button" at bounding box center [354, 124] width 69 height 20
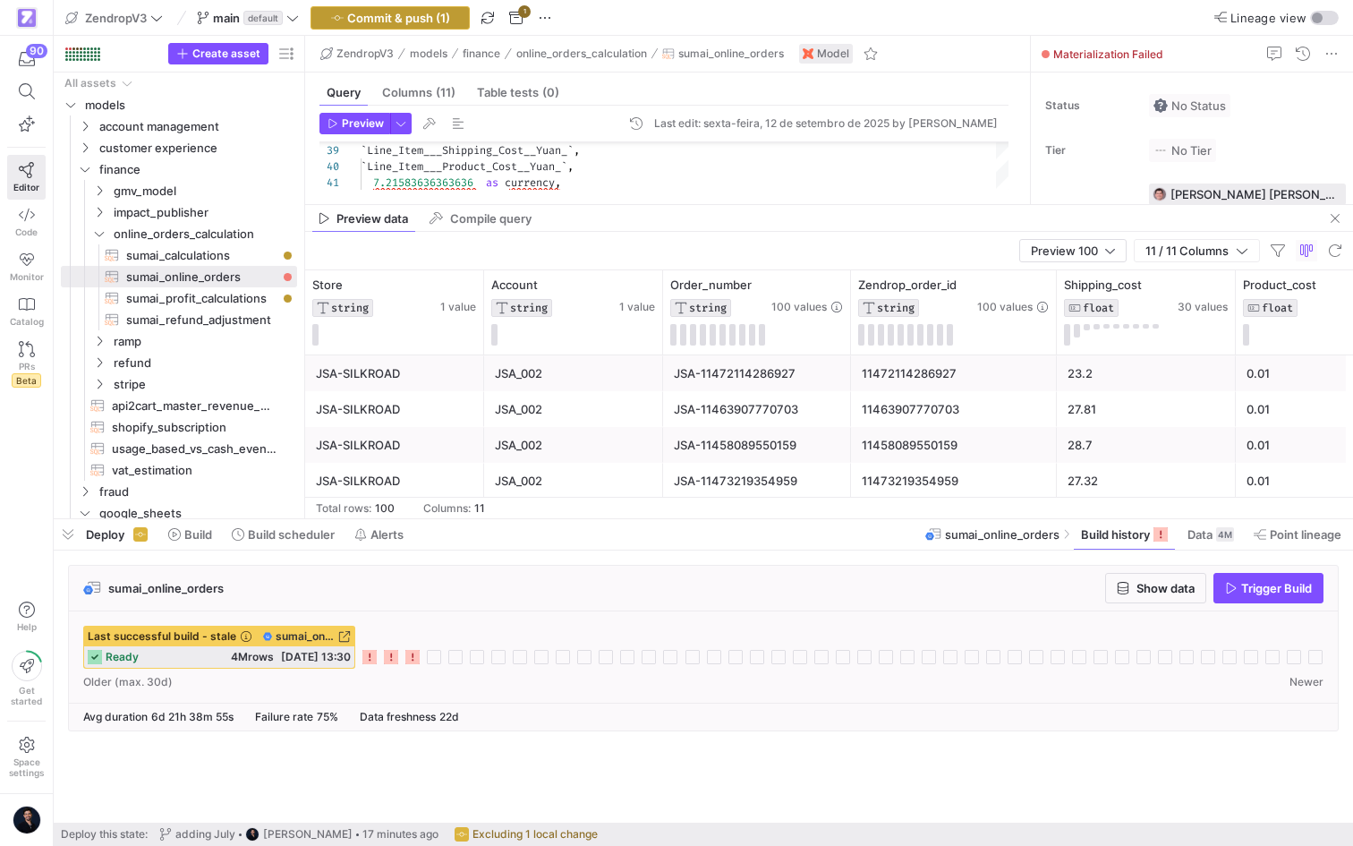
click at [417, 24] on span "Commit & push (1)" at bounding box center [398, 18] width 103 height 14
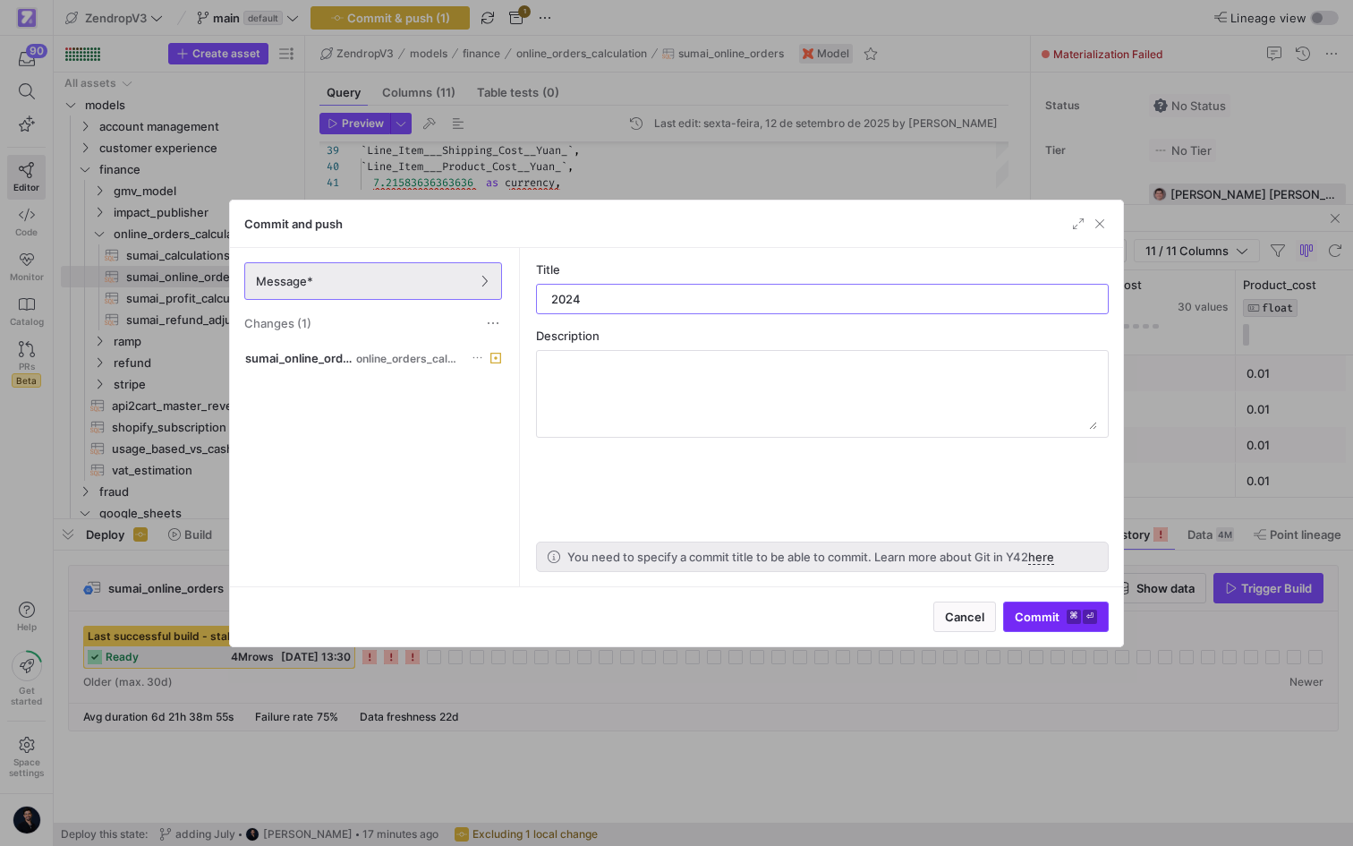
type input "2024"
click at [1043, 623] on span "Commit ⌘ ⏎" at bounding box center [1056, 616] width 82 height 14
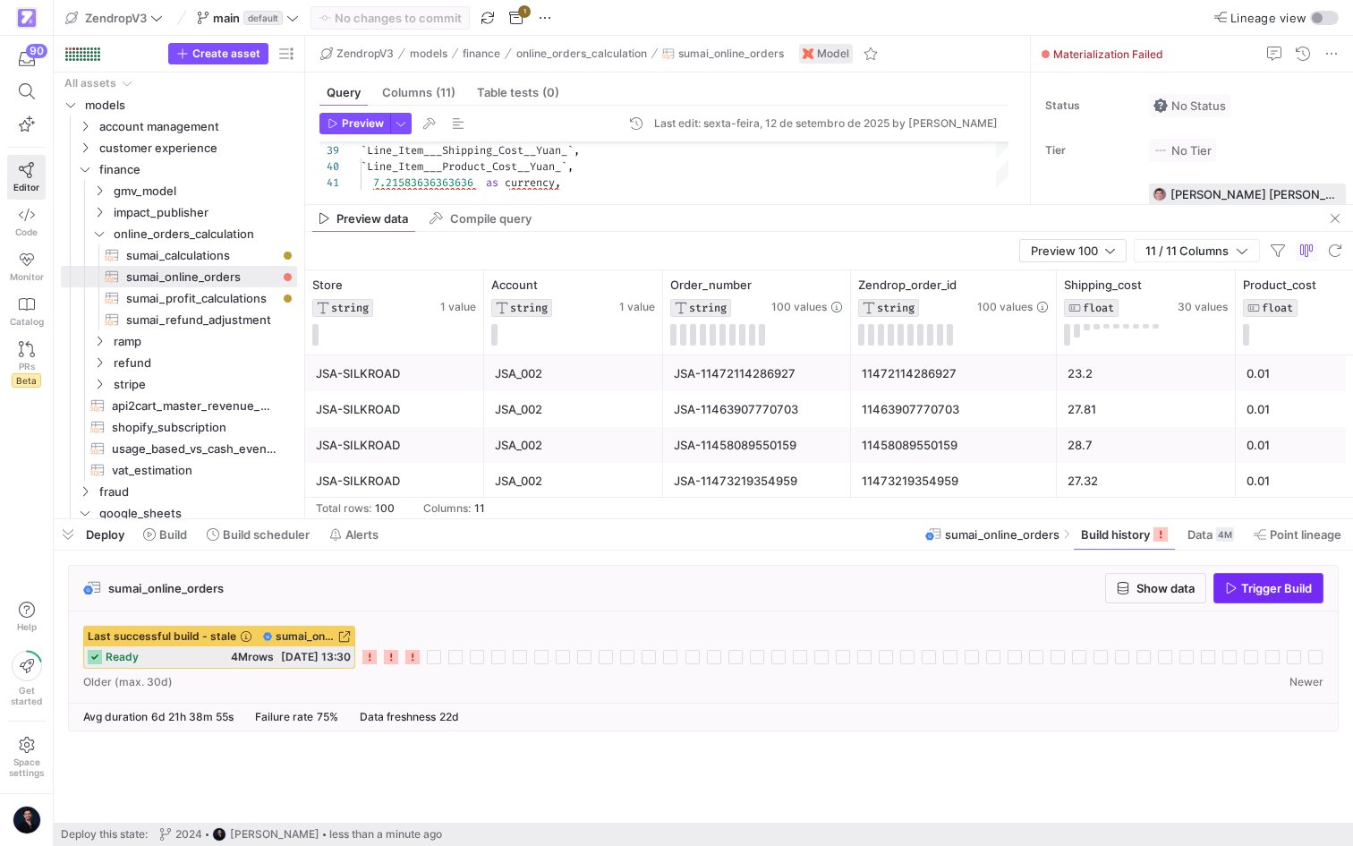
click at [1253, 594] on span "Trigger Build" at bounding box center [1276, 588] width 71 height 14
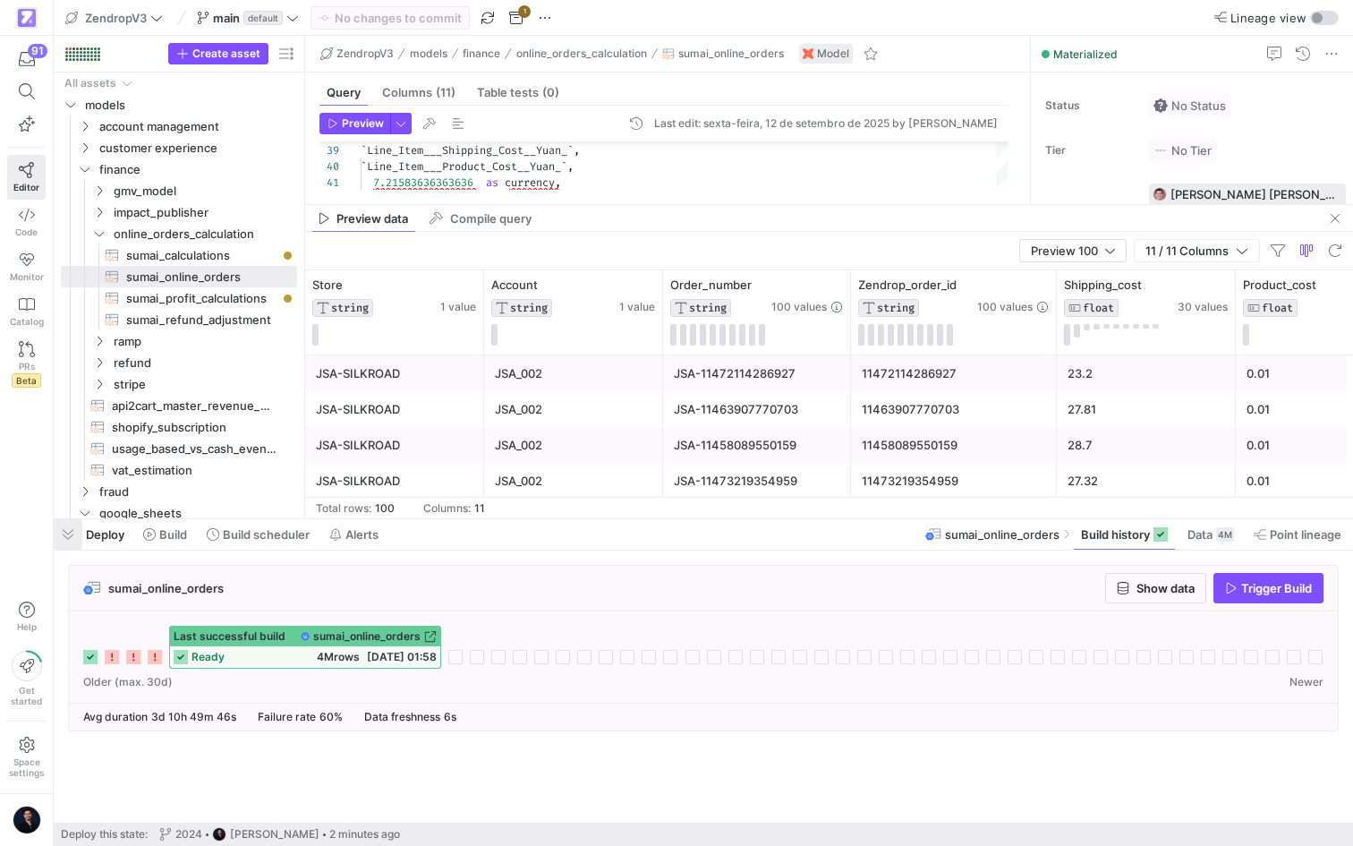
click at [74, 528] on span "button" at bounding box center [68, 534] width 29 height 30
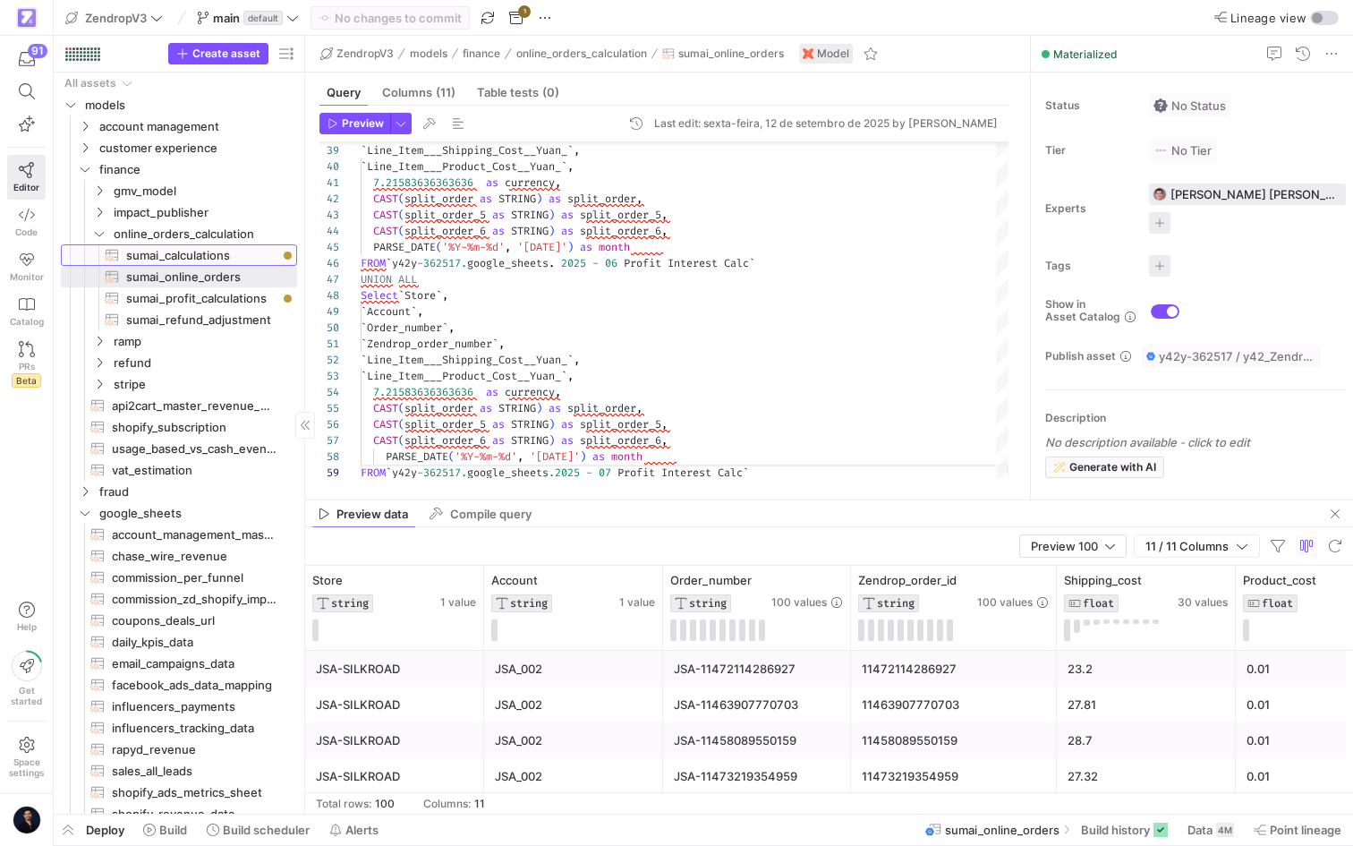
click at [236, 253] on span "sumai_calculations​​​​​​​​​​" at bounding box center [201, 255] width 150 height 21
type textarea "{{ config( materialized = 'table', partition_by = { "field": "month", "data_typ…"
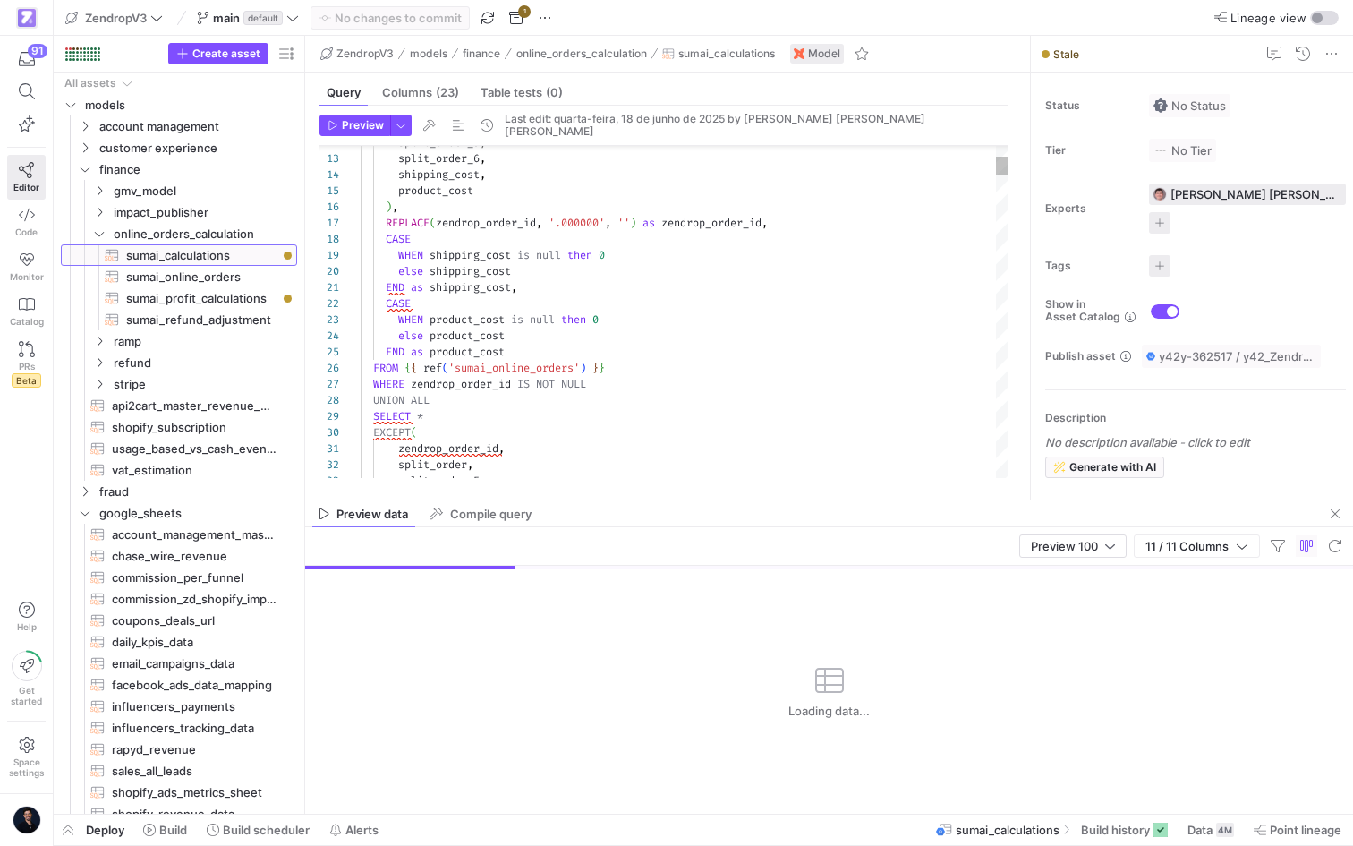
scroll to position [161, 0]
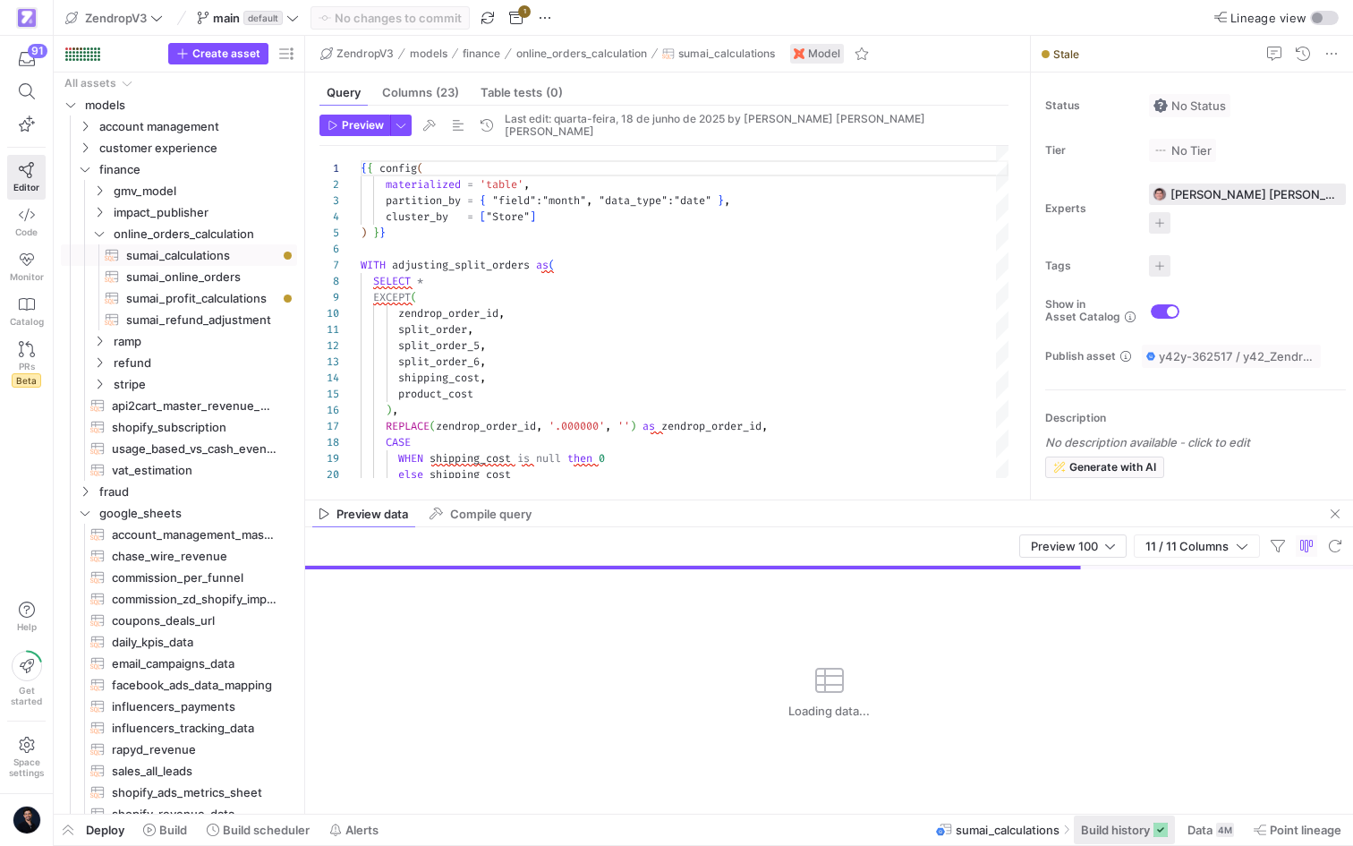
click at [1127, 832] on span "Build history" at bounding box center [1115, 829] width 69 height 14
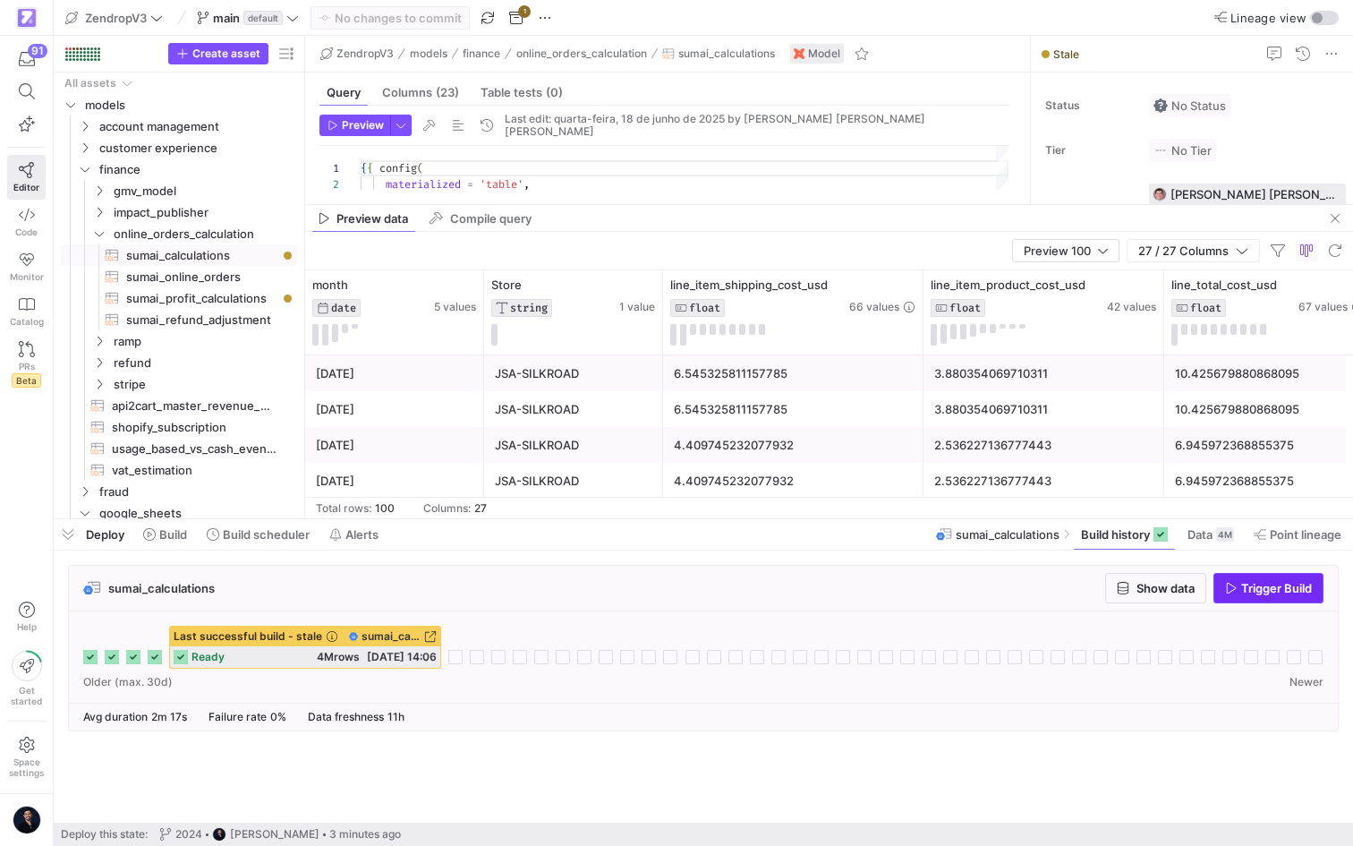
click at [1250, 587] on span "Trigger Build" at bounding box center [1276, 588] width 71 height 14
click at [87, 538] on span "Deploy" at bounding box center [105, 534] width 38 height 14
